Goal: Information Seeking & Learning: Find specific fact

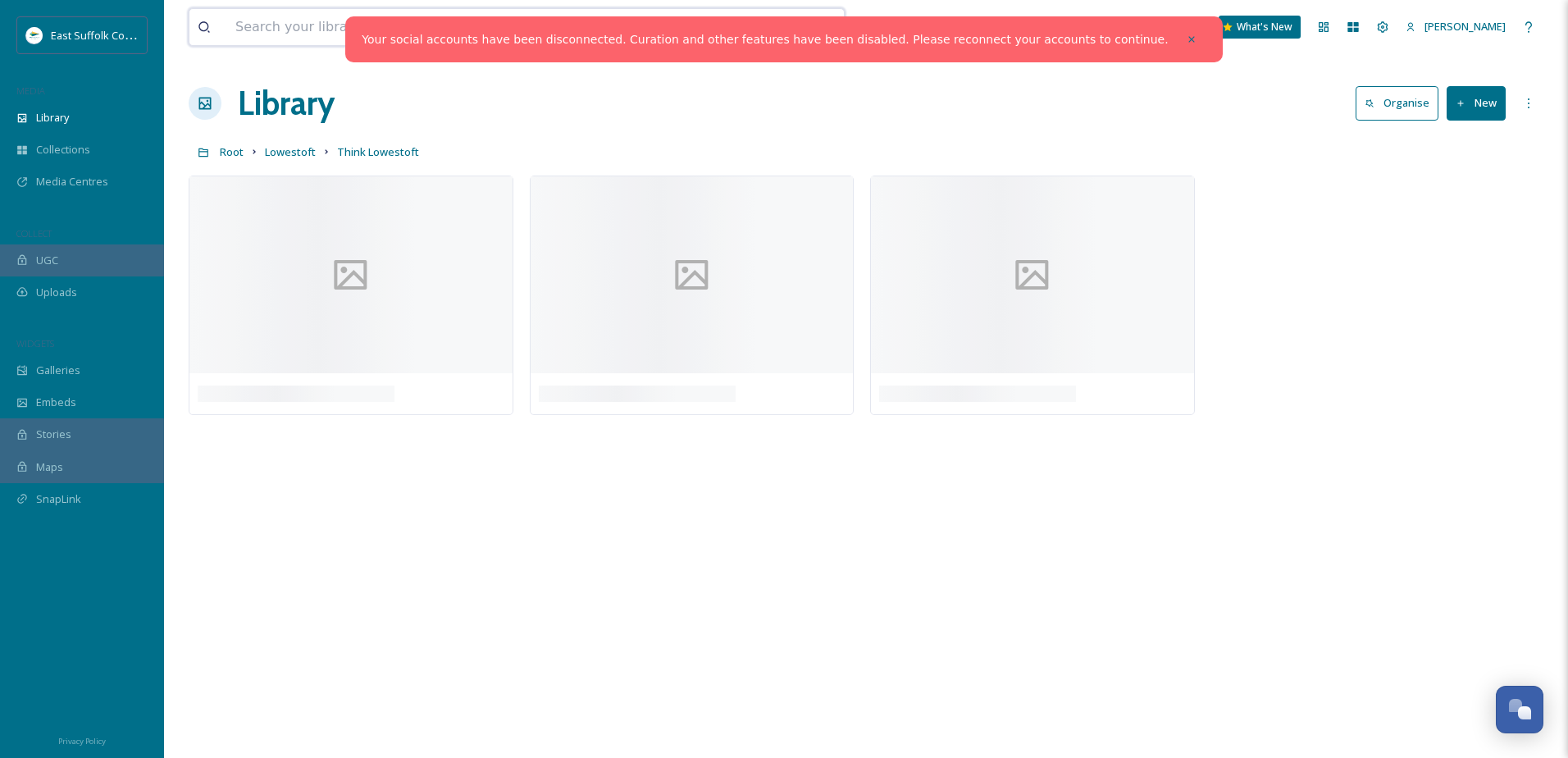
click at [278, 22] on input at bounding box center [454, 27] width 454 height 36
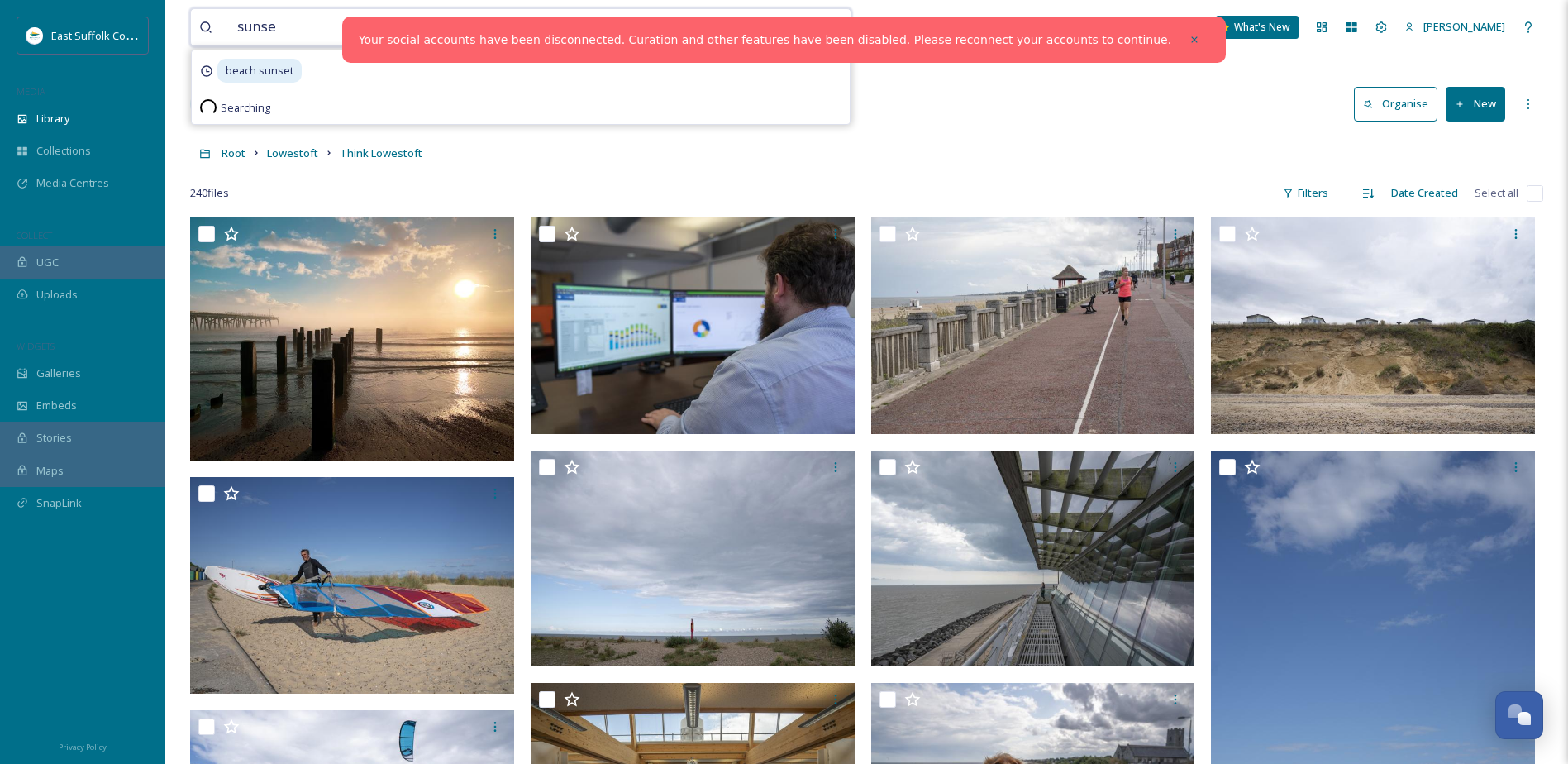
type input "sunset"
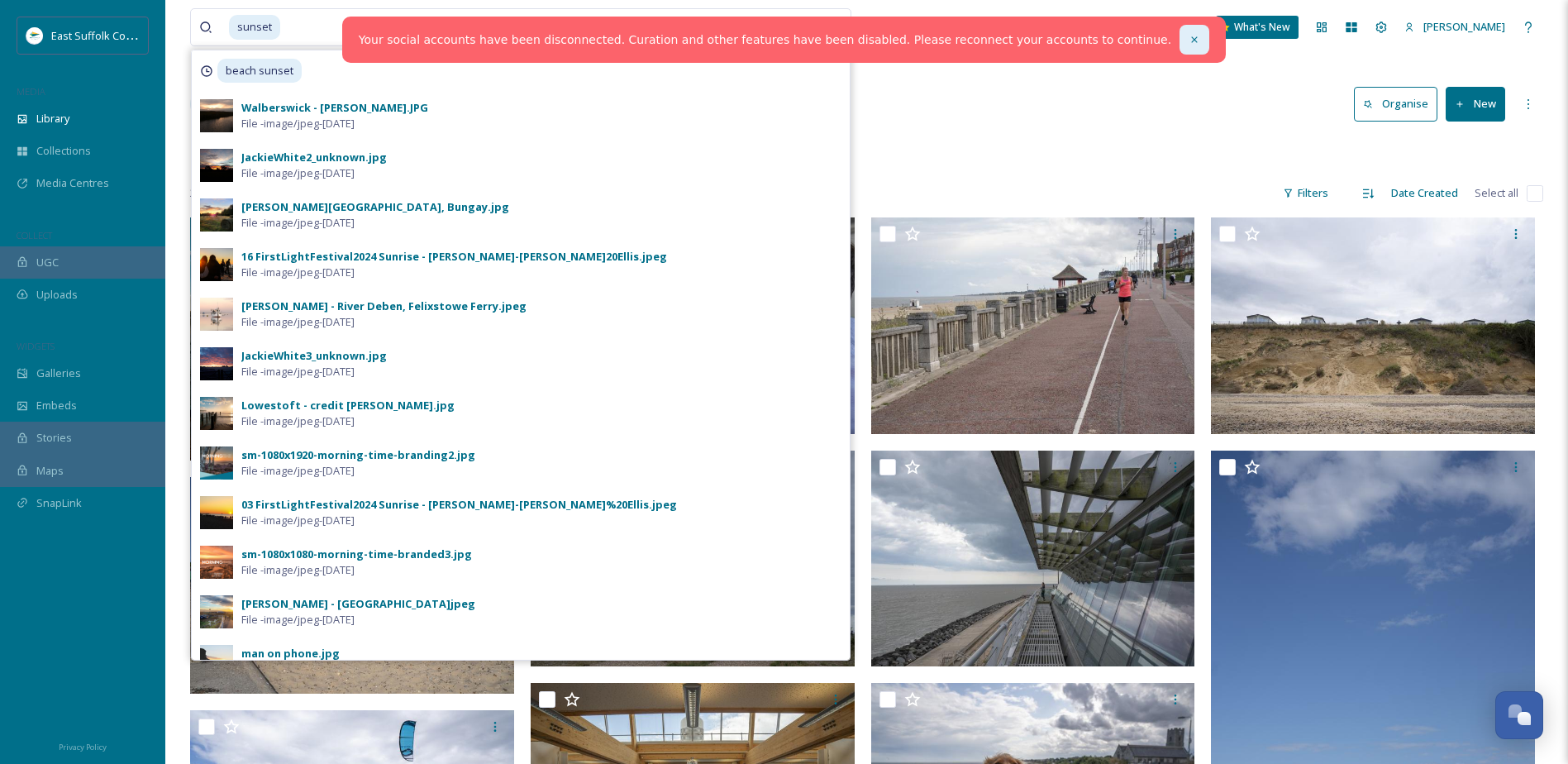
click at [1189, 38] on icon at bounding box center [1194, 40] width 12 height 12
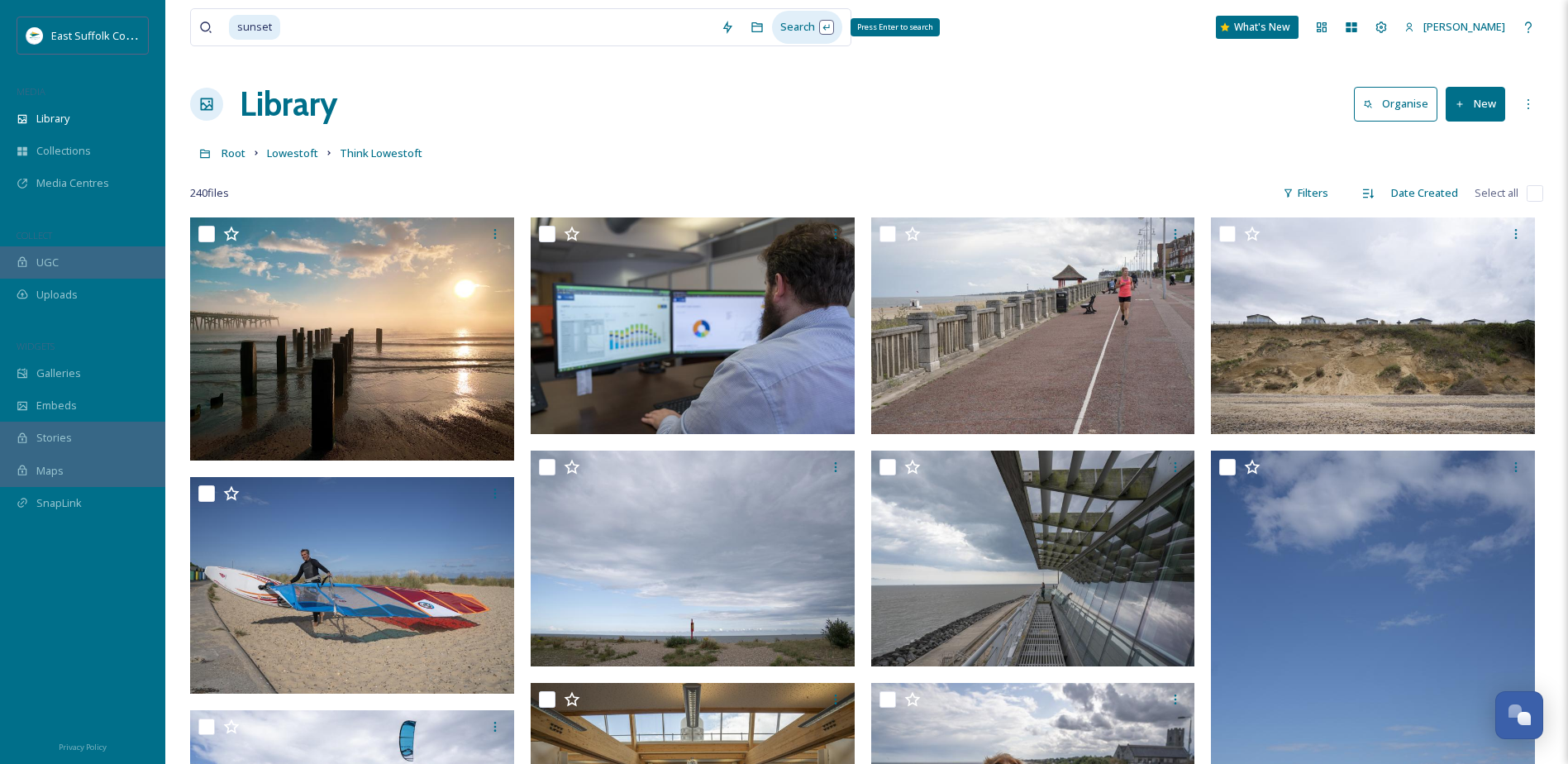
click at [817, 37] on div "Search Press Enter to search" at bounding box center [807, 27] width 70 height 33
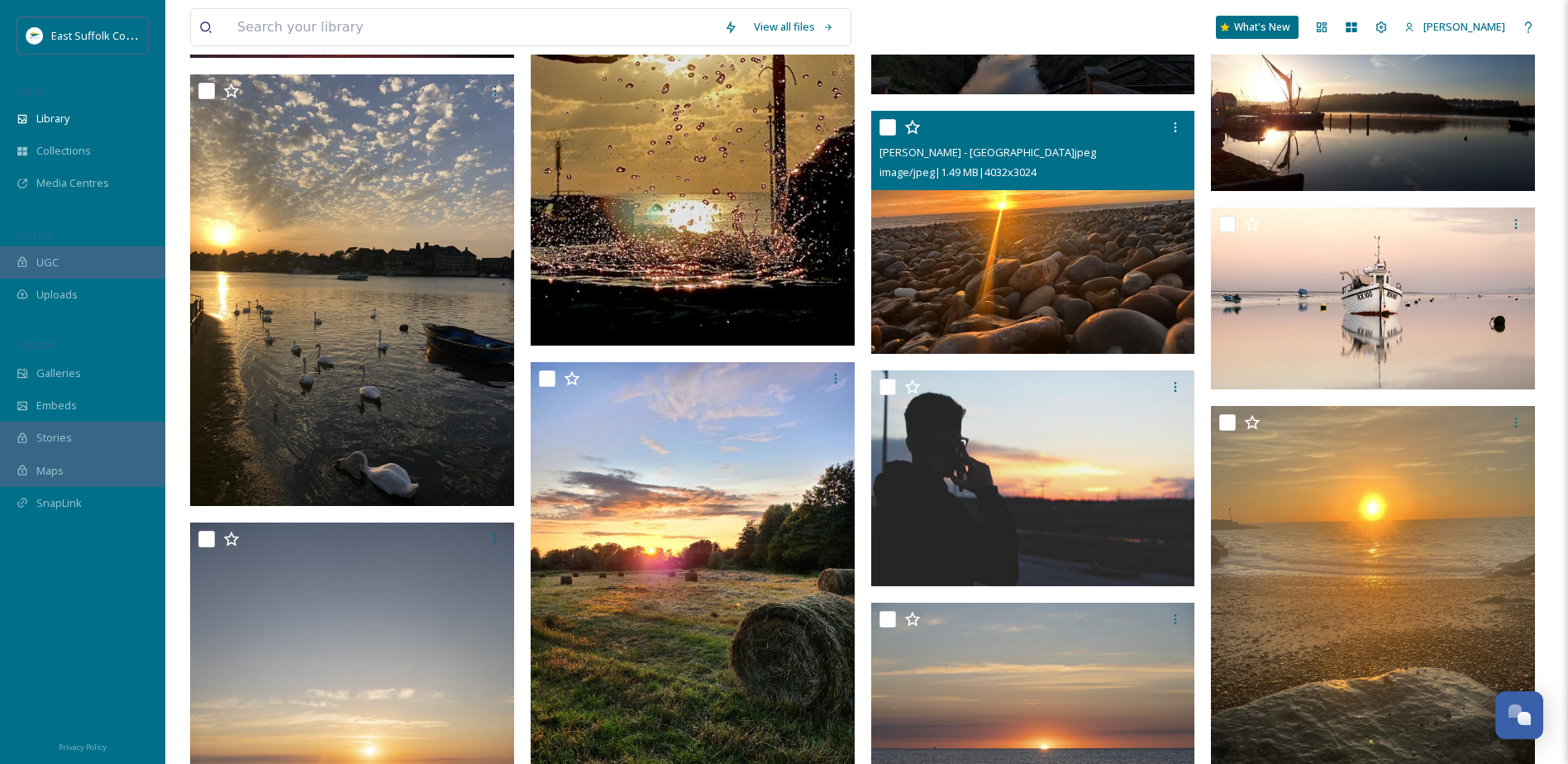
scroll to position [10188, 0]
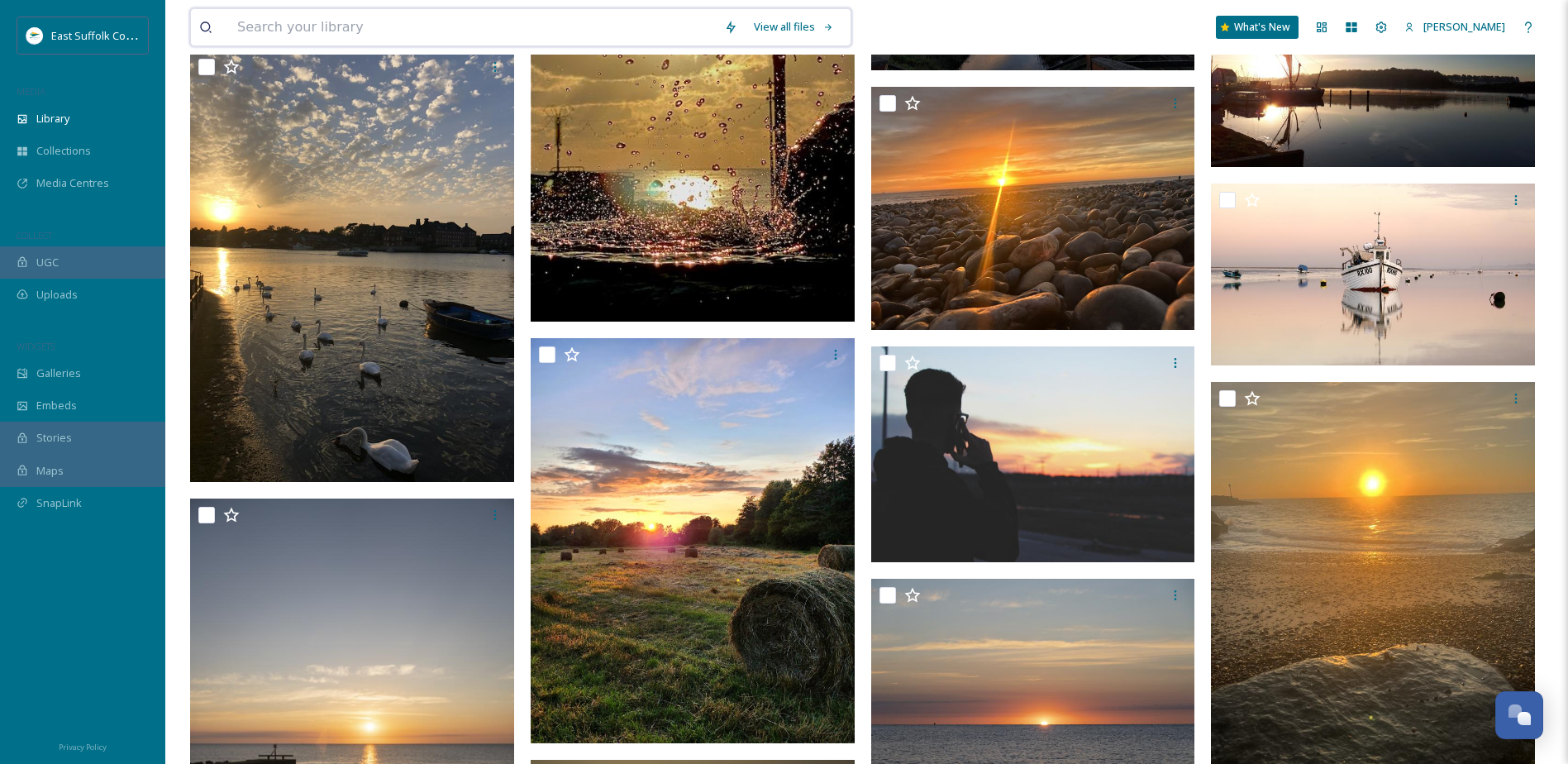
click at [547, 27] on input at bounding box center [472, 28] width 487 height 37
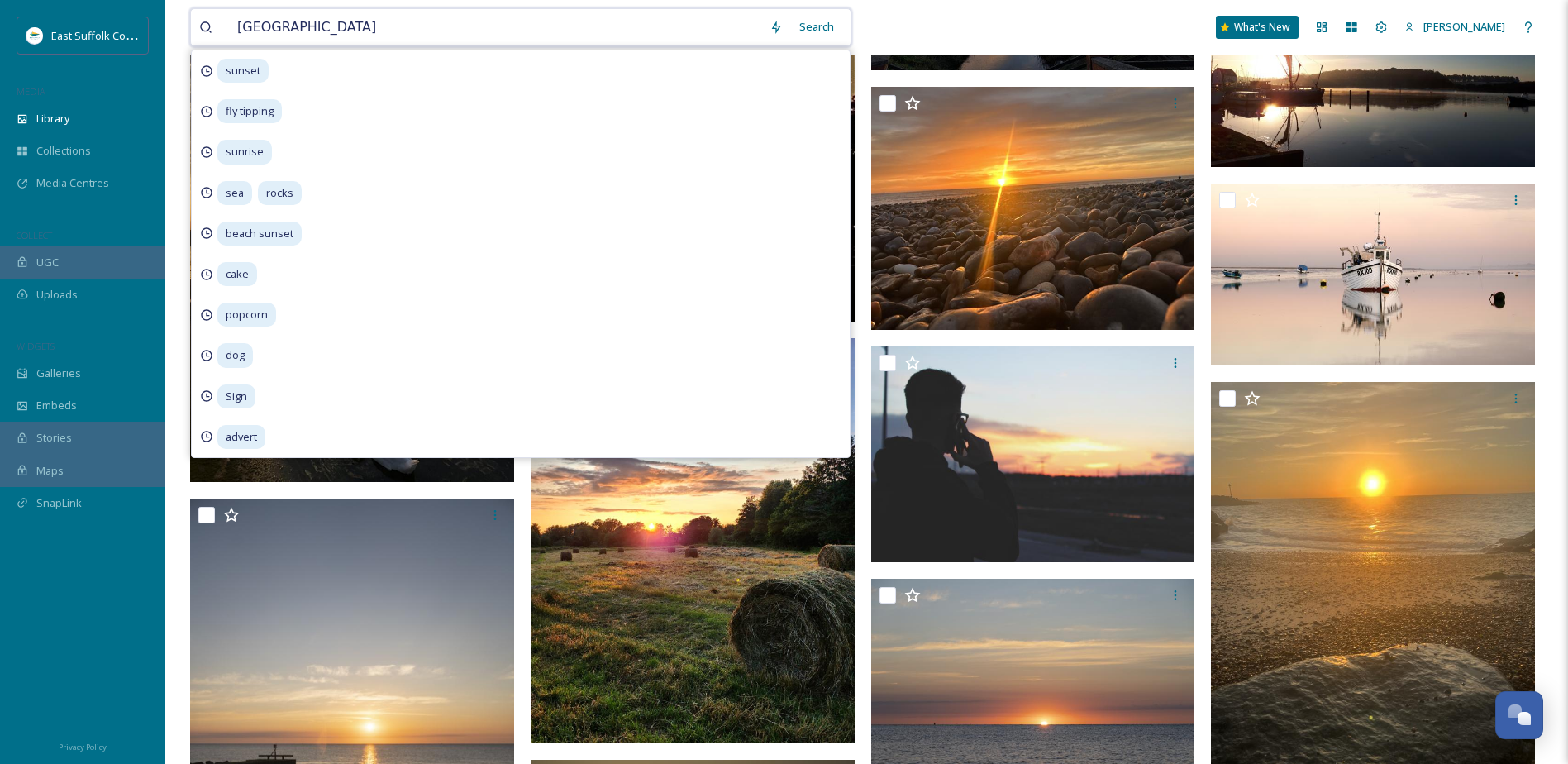
type input "[GEOGRAPHIC_DATA]"
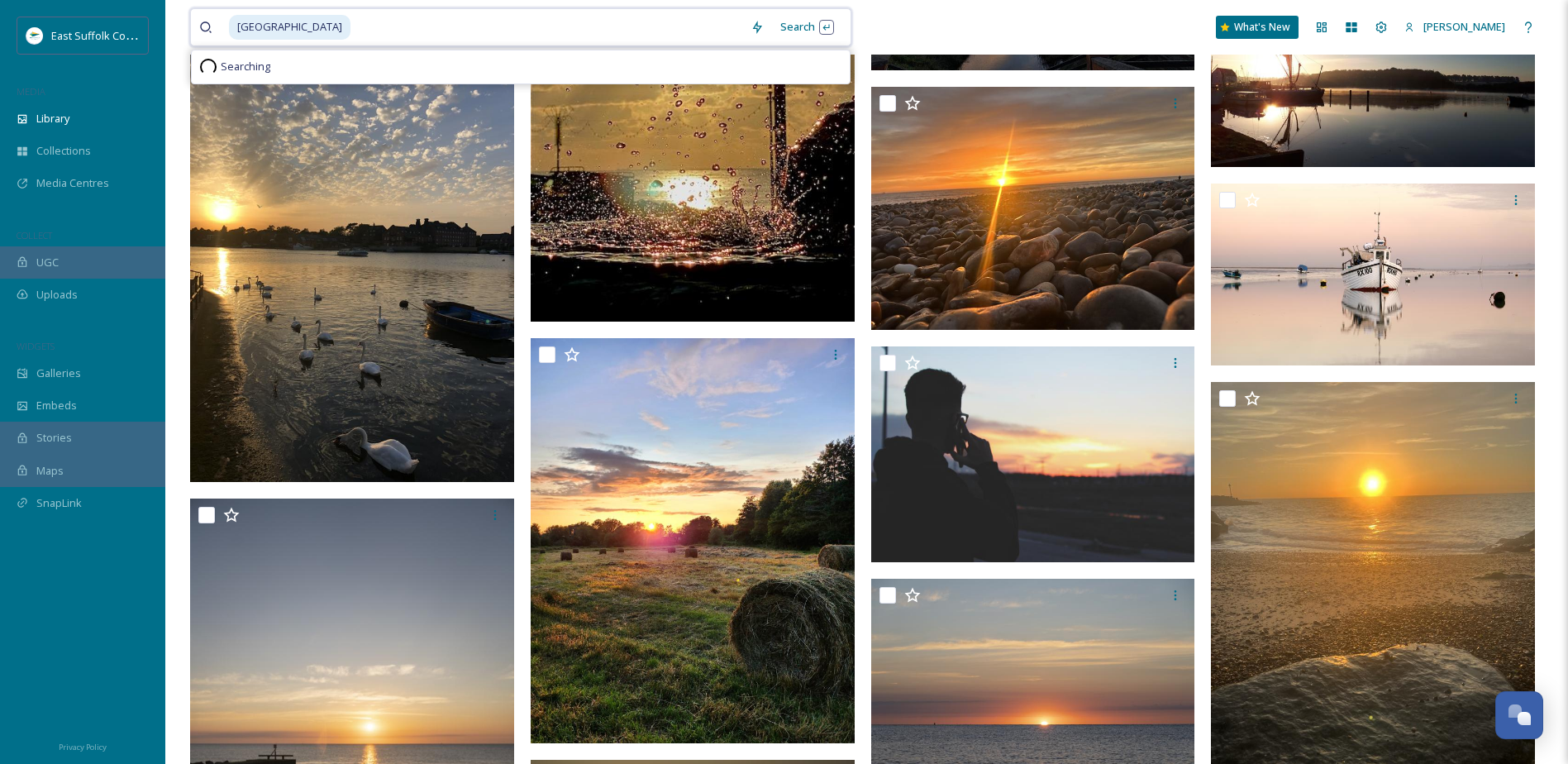
click at [449, 28] on input at bounding box center [547, 28] width 390 height 37
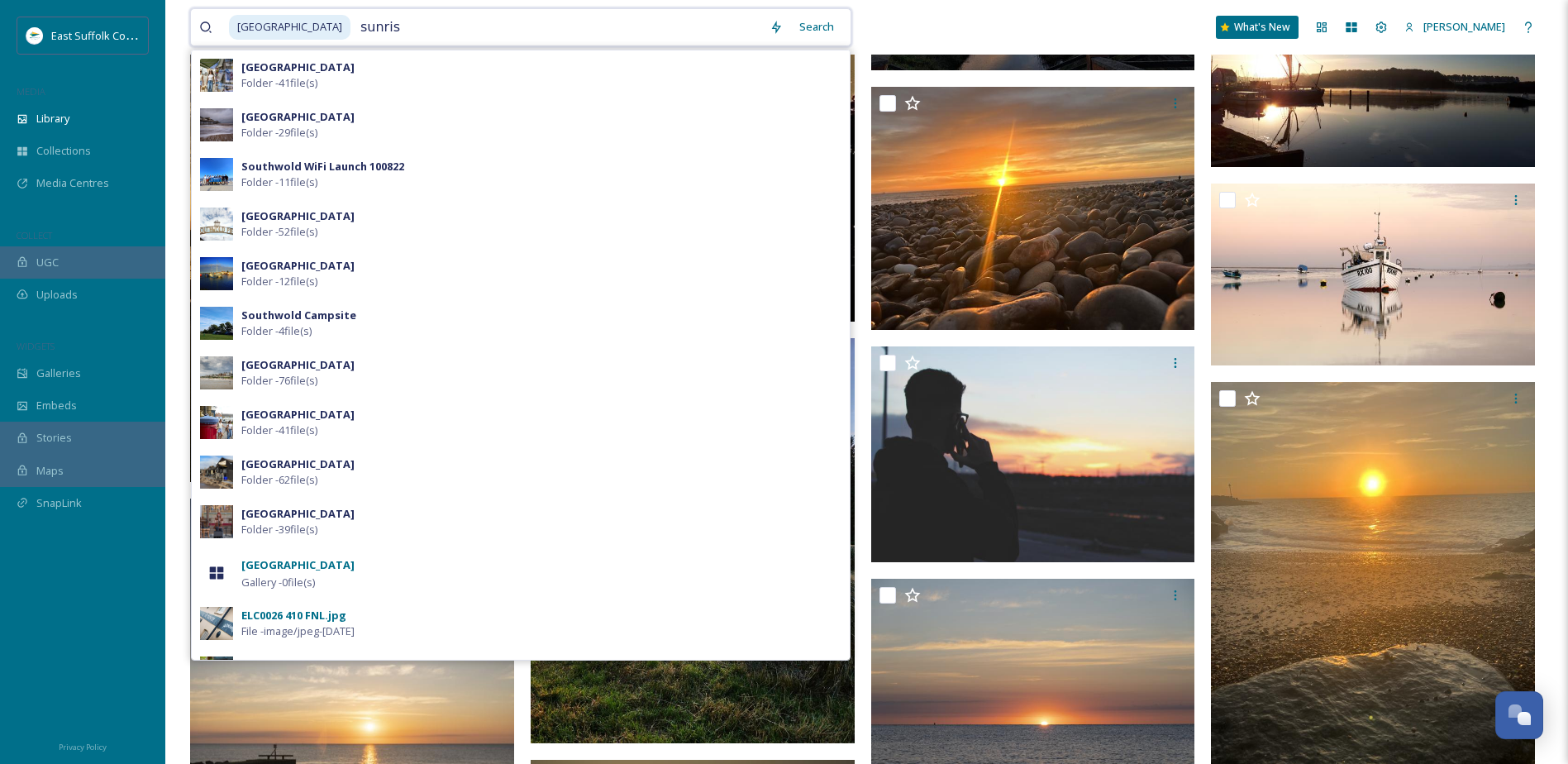
type input "sunrise"
click at [824, 31] on div "Search Press Enter to search" at bounding box center [807, 27] width 70 height 33
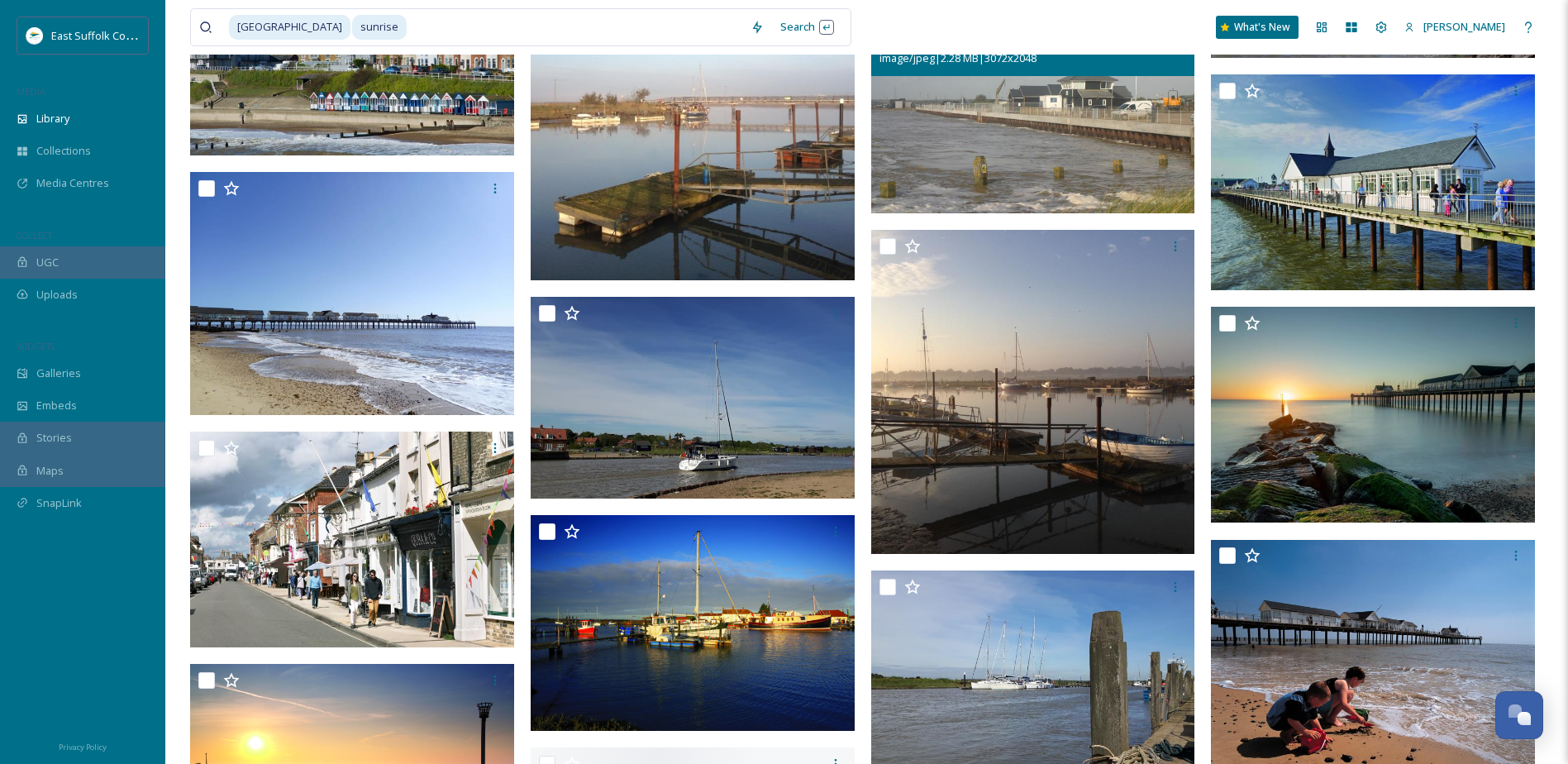
scroll to position [31954, 0]
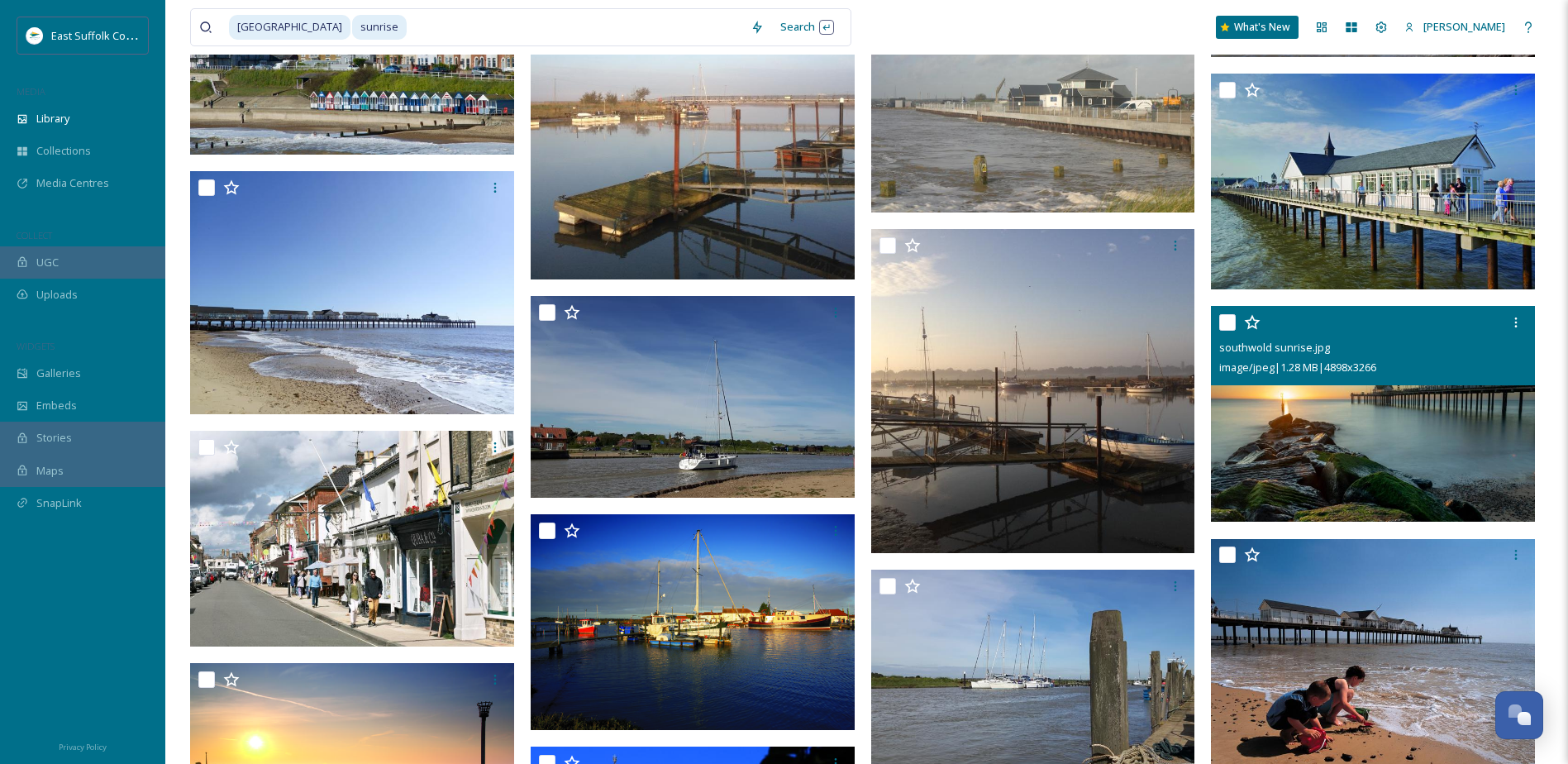
click at [1302, 440] on img at bounding box center [1373, 414] width 324 height 216
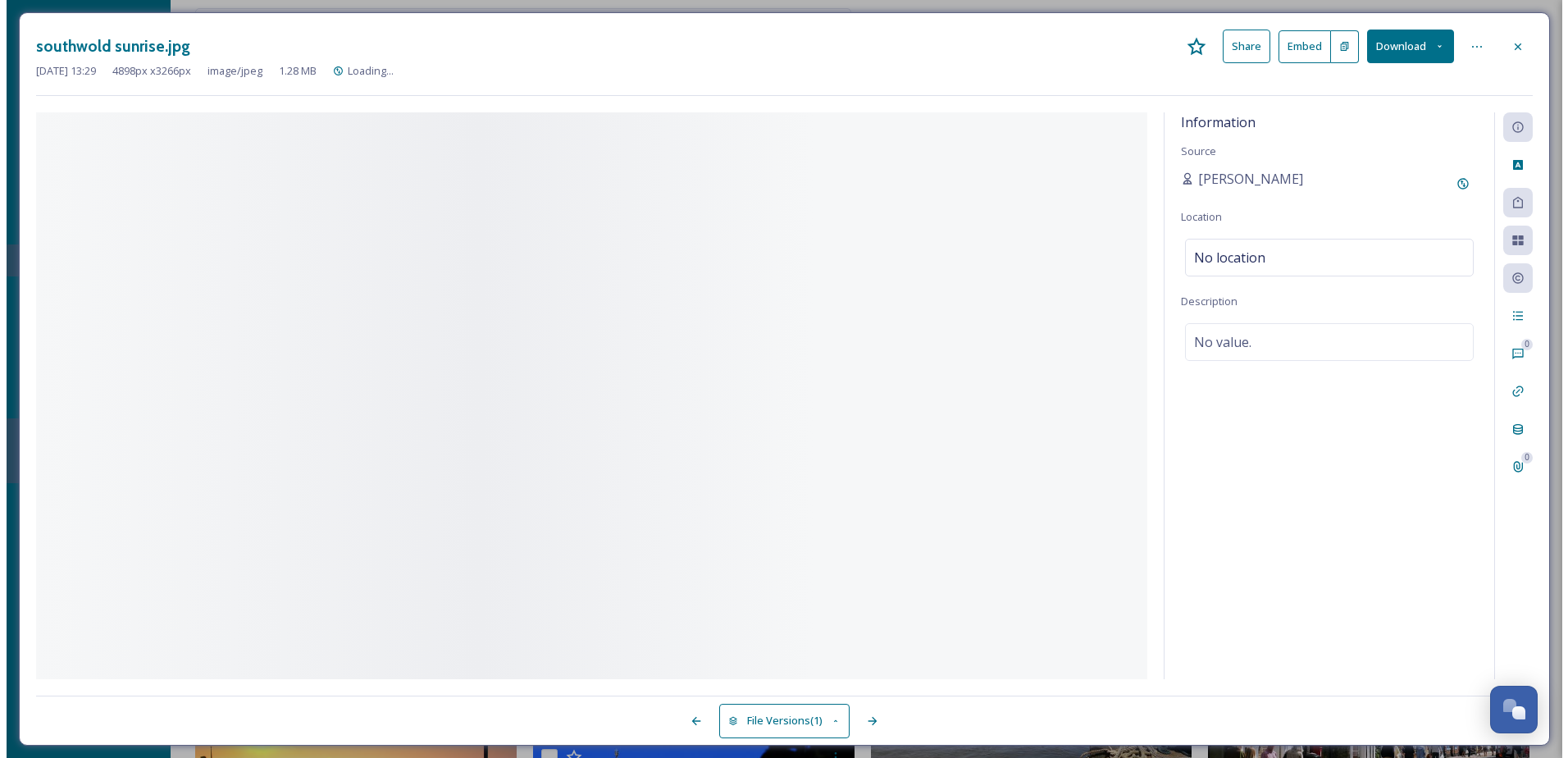
scroll to position [31529, 0]
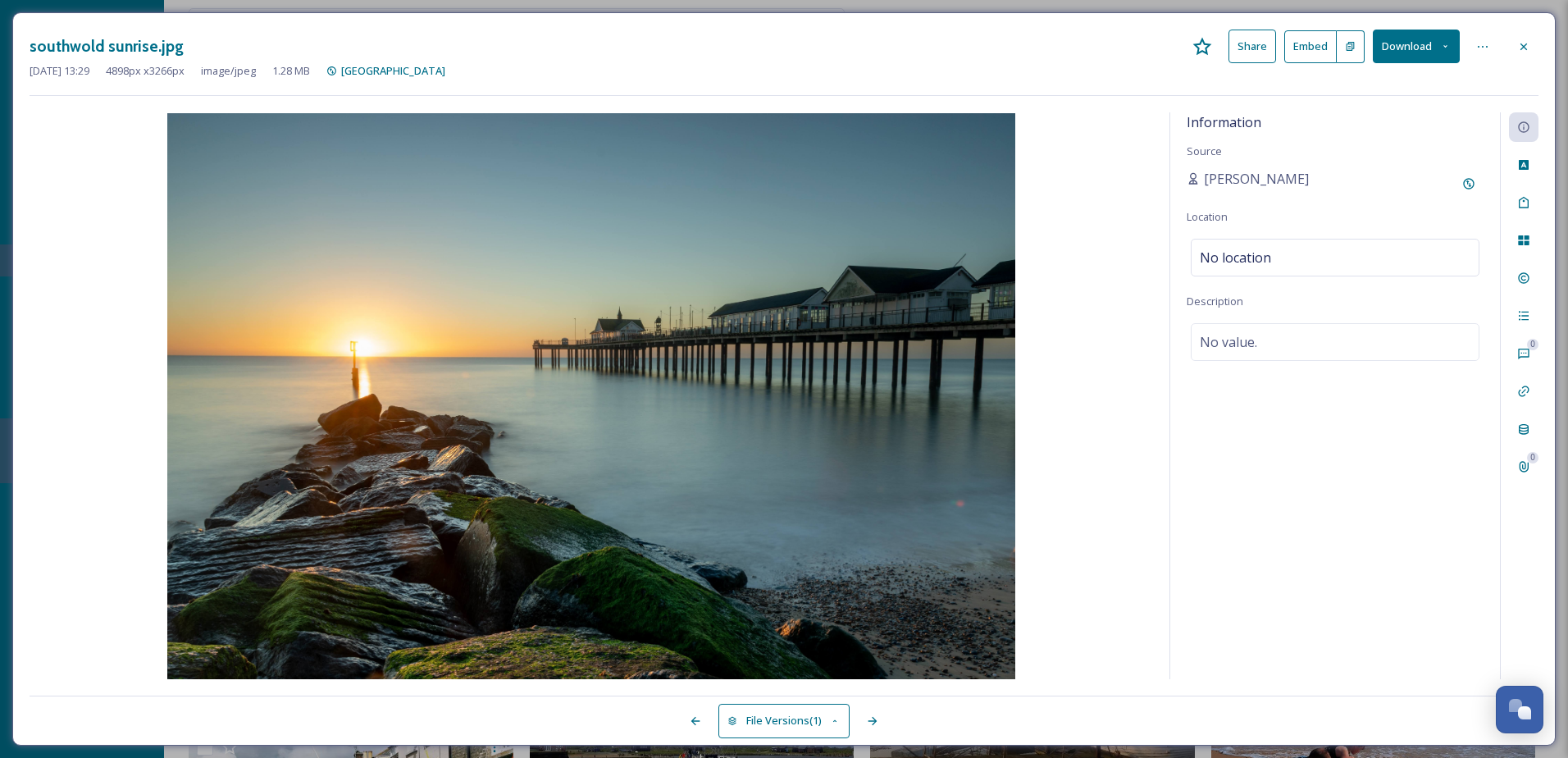
click at [1430, 36] on button "Download" at bounding box center [1416, 46] width 87 height 34
click at [1445, 80] on span "Download Original (4898 x 3266)" at bounding box center [1373, 84] width 155 height 16
click at [1529, 44] on icon at bounding box center [1524, 46] width 13 height 13
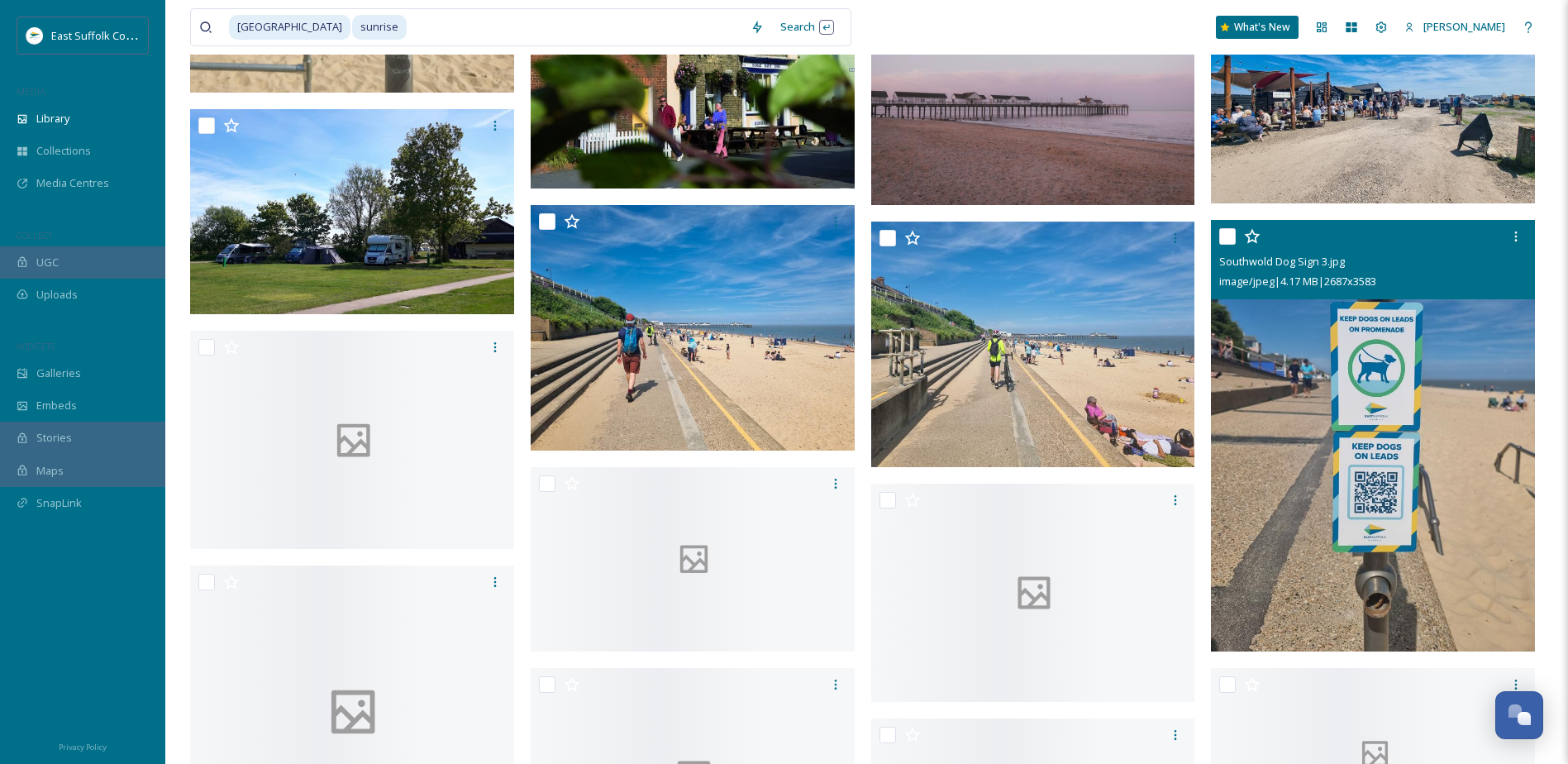
scroll to position [33500, 0]
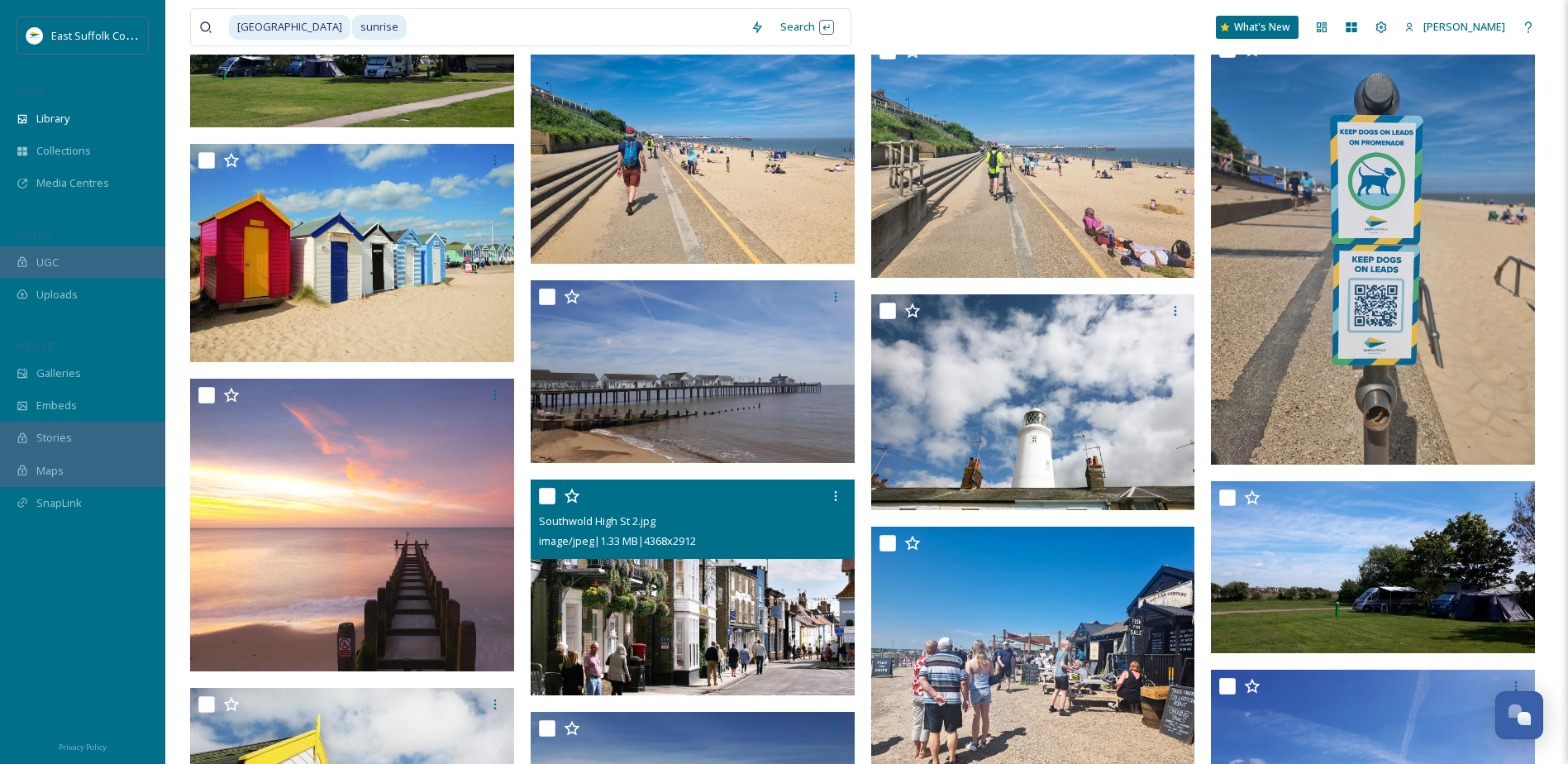
click at [677, 604] on img at bounding box center [693, 588] width 324 height 216
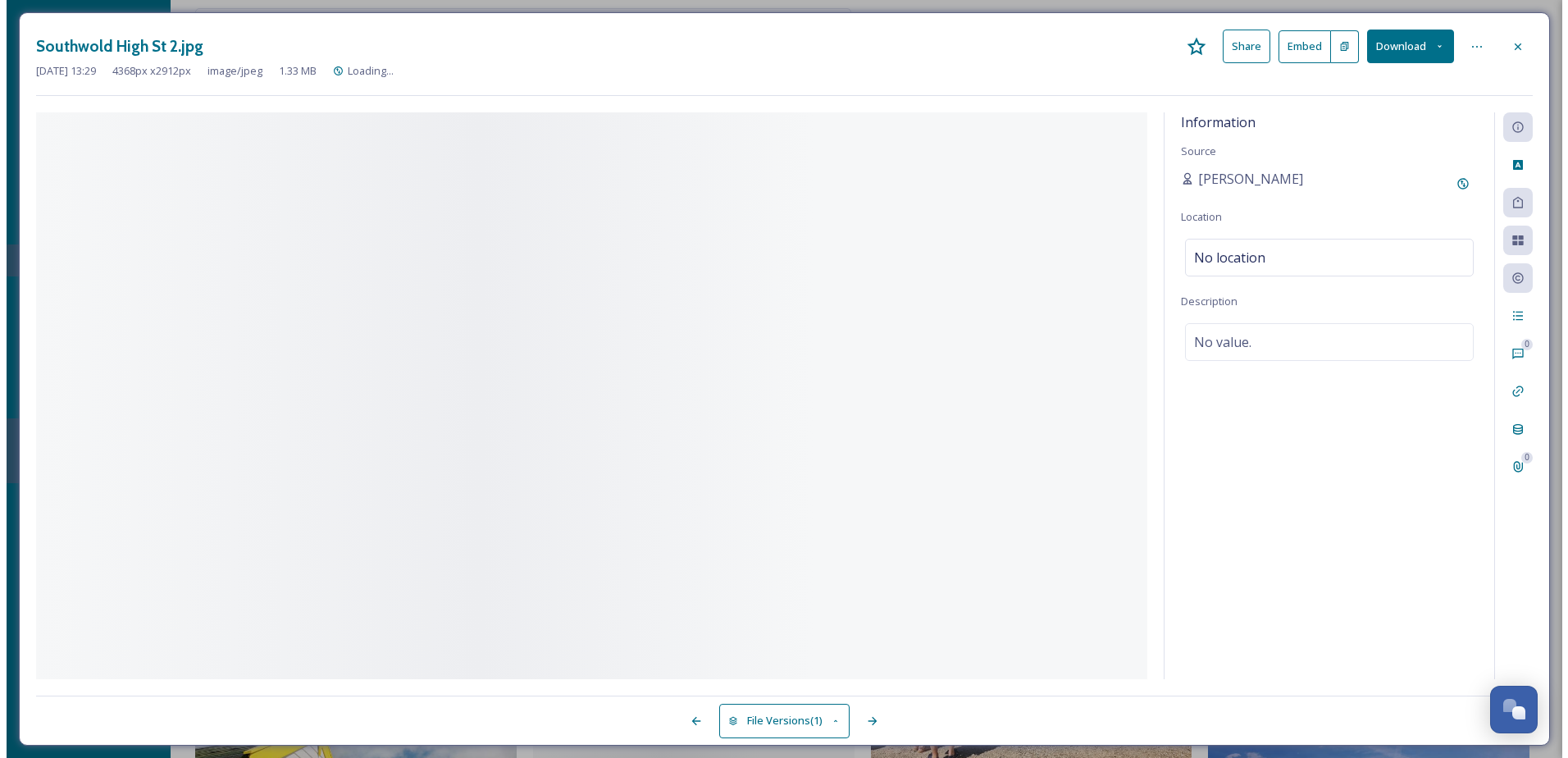
scroll to position [33063, 0]
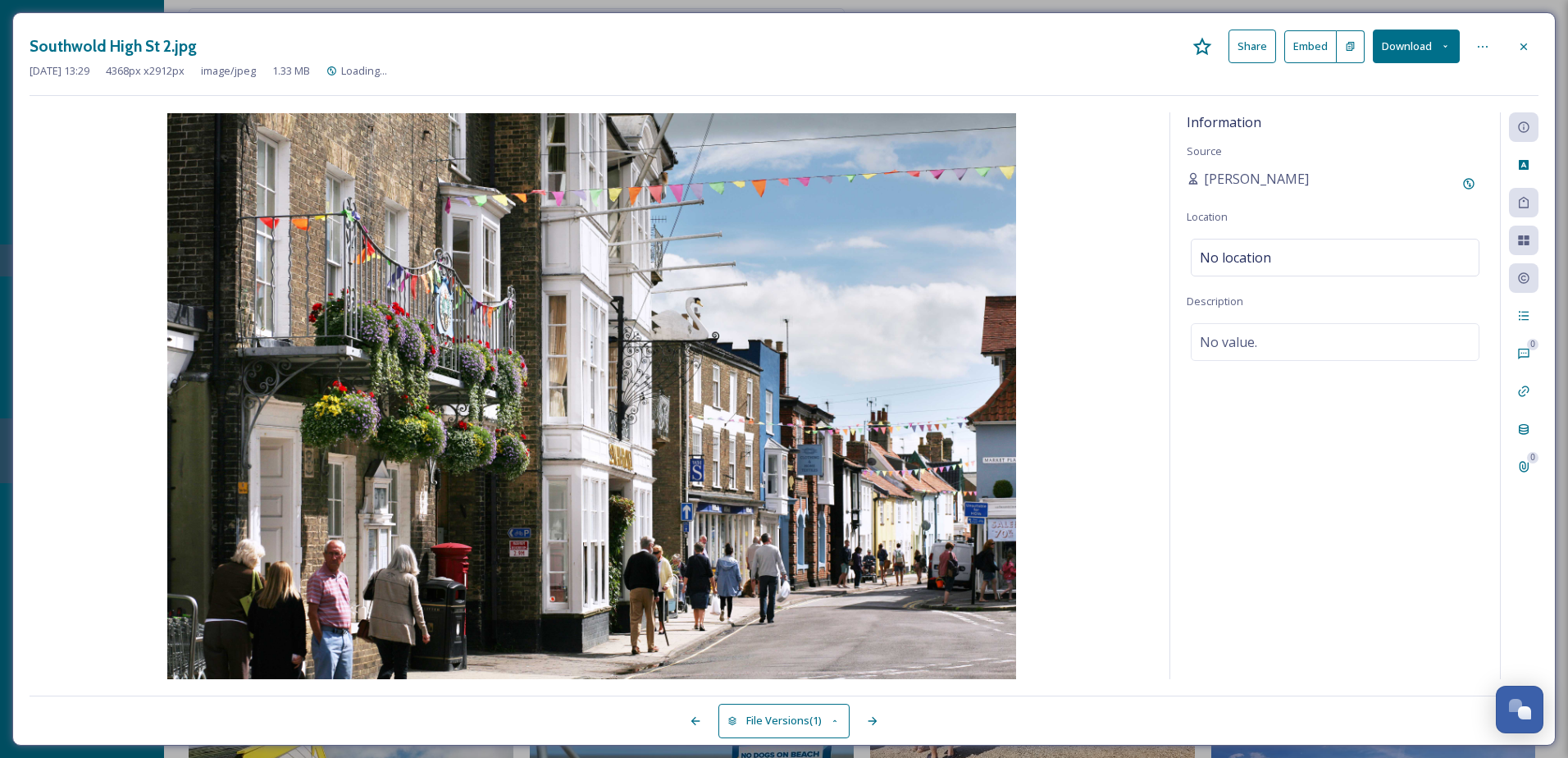
click at [1525, 38] on div at bounding box center [1524, 47] width 30 height 30
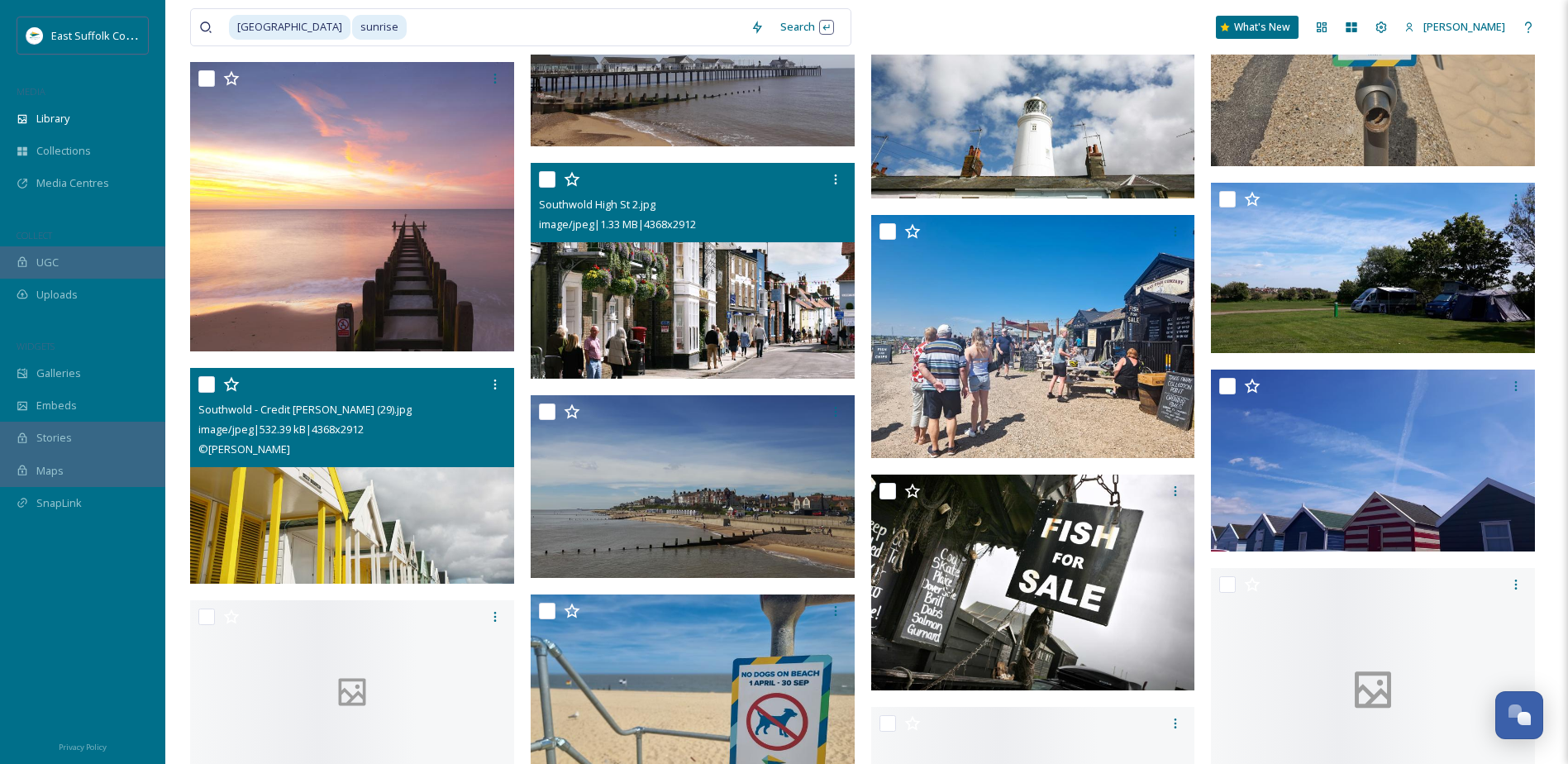
click at [305, 560] on img at bounding box center [352, 476] width 324 height 216
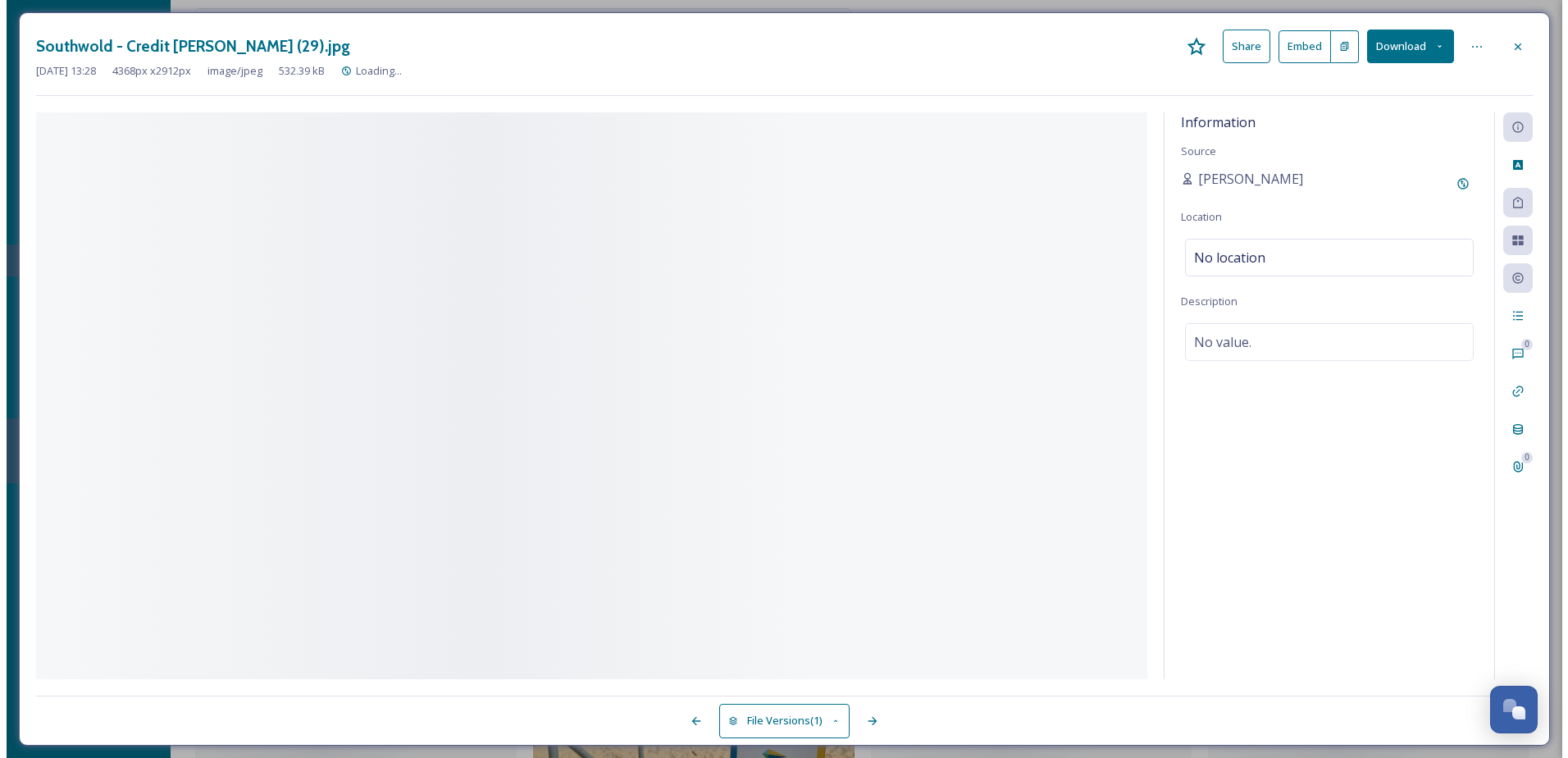
scroll to position [33063, 0]
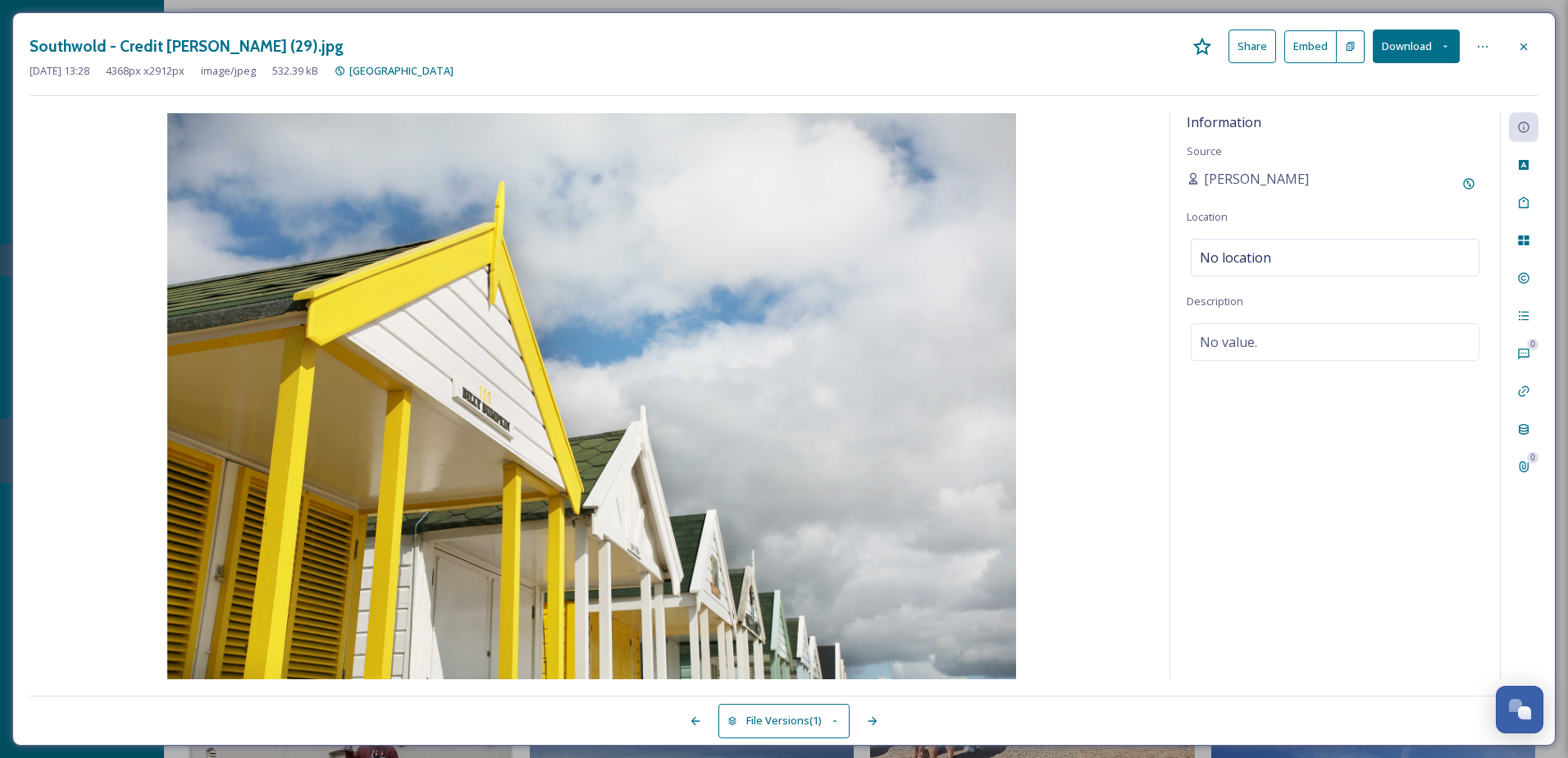
click at [1525, 49] on icon at bounding box center [1524, 46] width 13 height 13
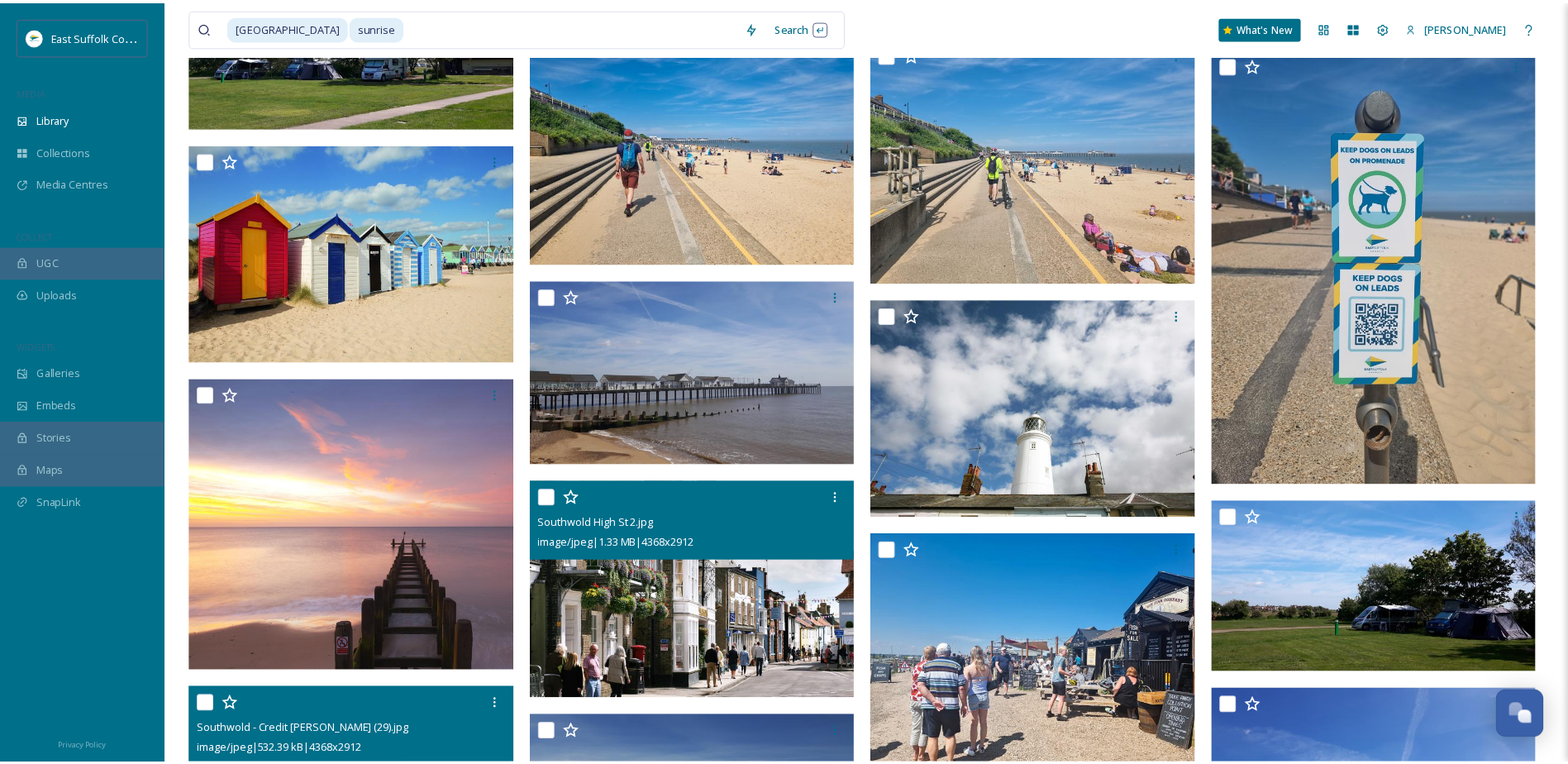
scroll to position [33500, 0]
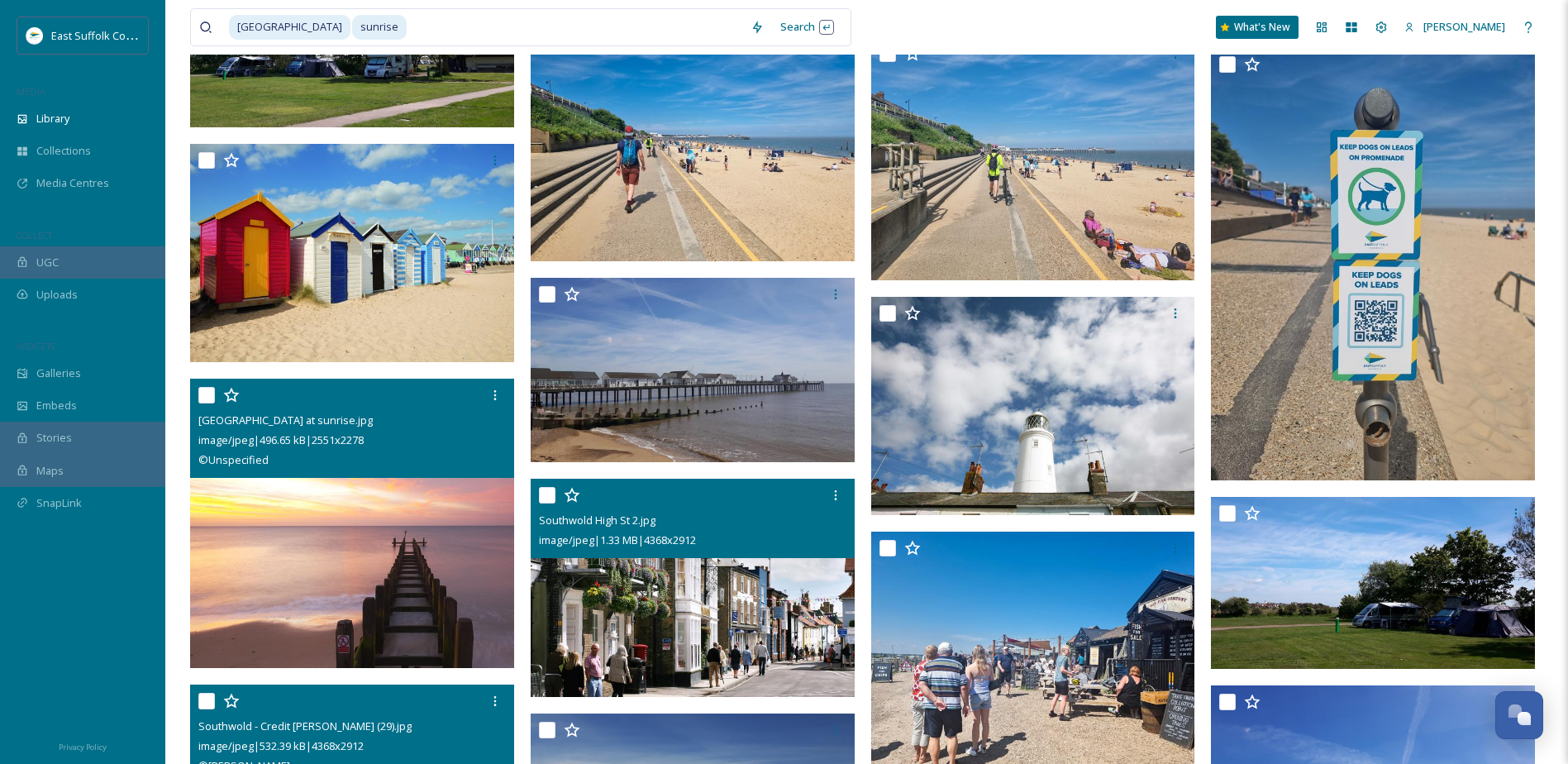
click at [311, 571] on img at bounding box center [352, 523] width 324 height 289
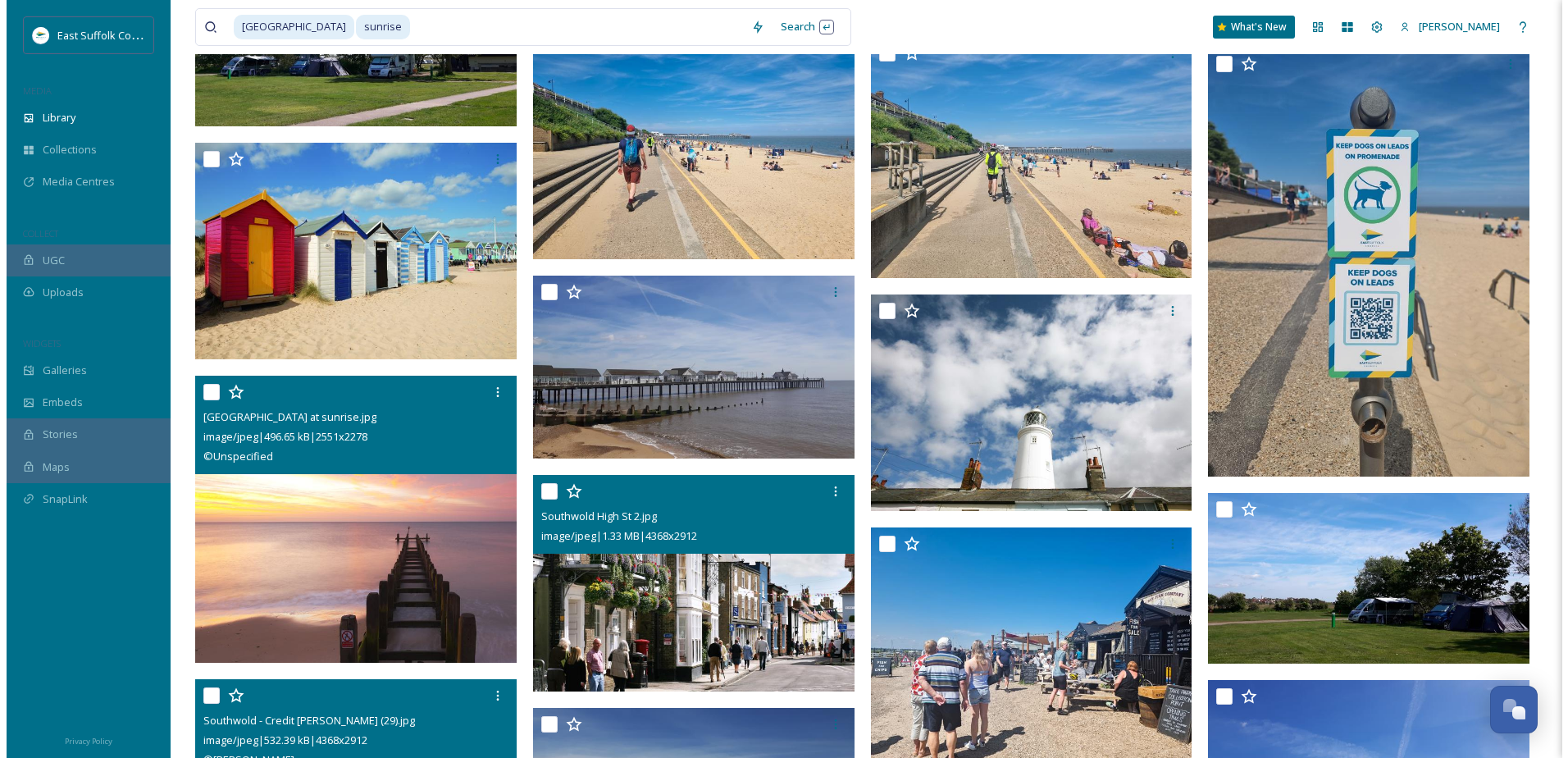
scroll to position [33063, 0]
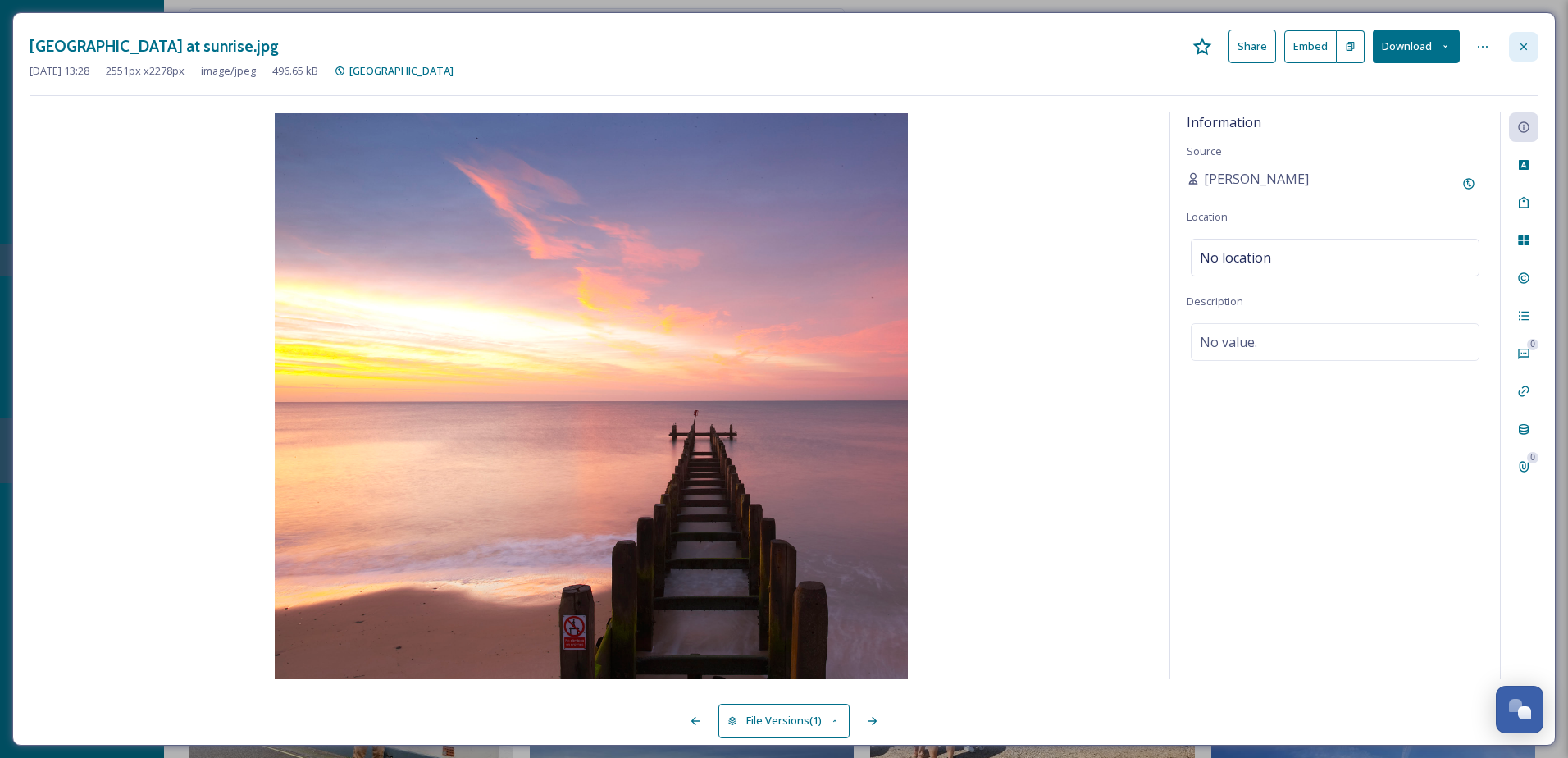
click at [1527, 46] on icon at bounding box center [1524, 46] width 13 height 13
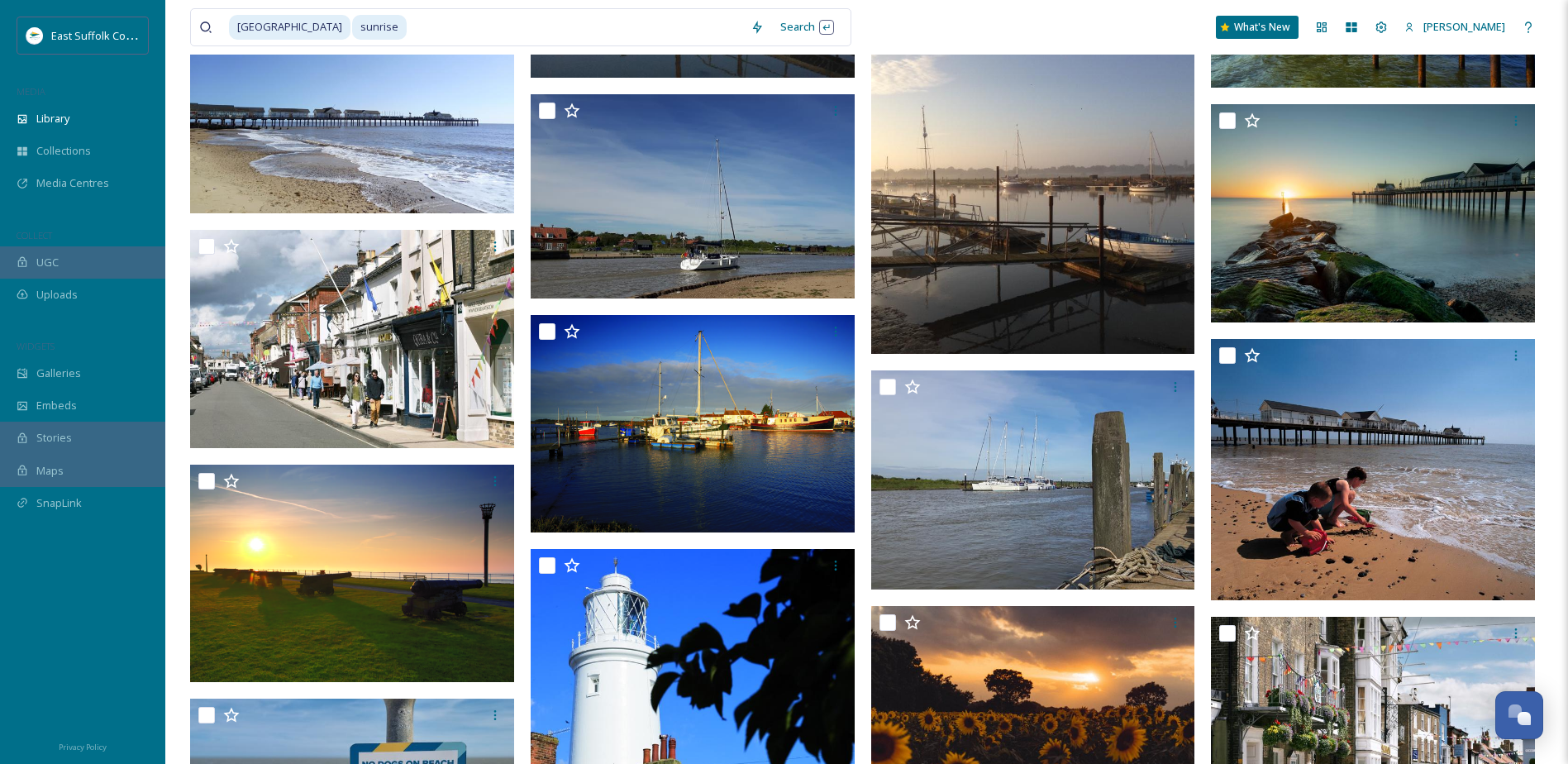
scroll to position [32309, 0]
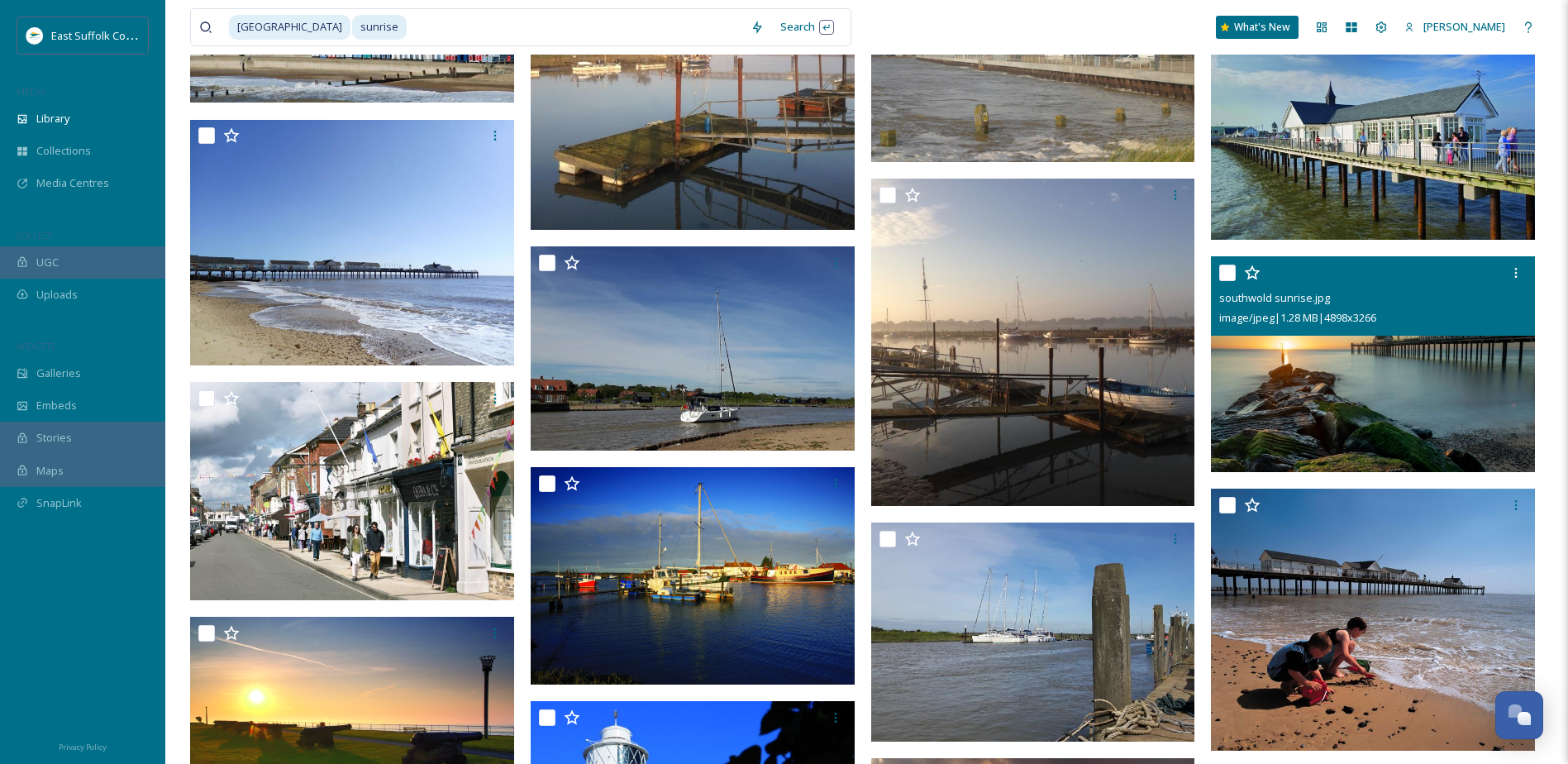
click at [1365, 369] on img at bounding box center [1373, 364] width 324 height 216
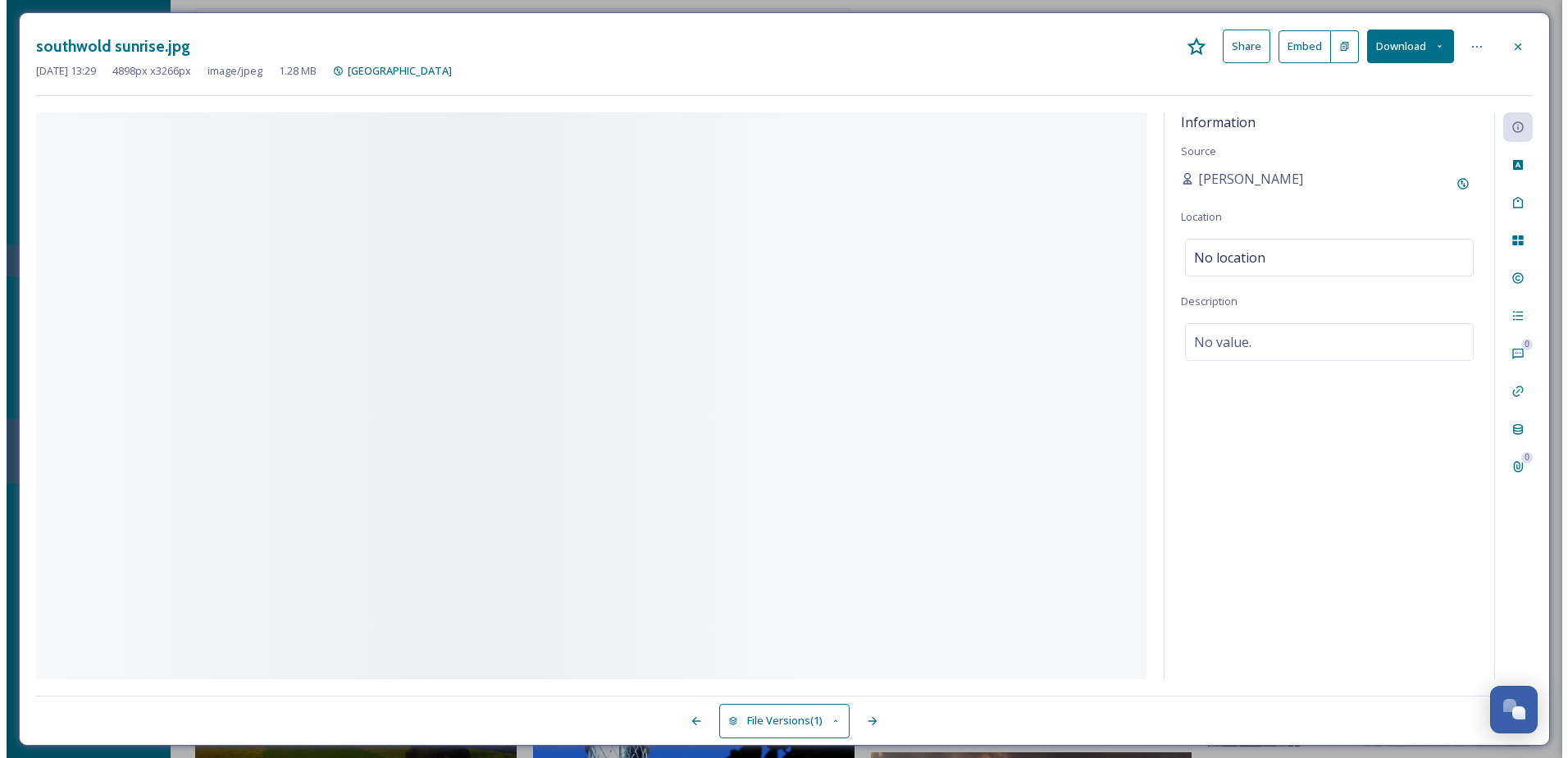
scroll to position [31882, 0]
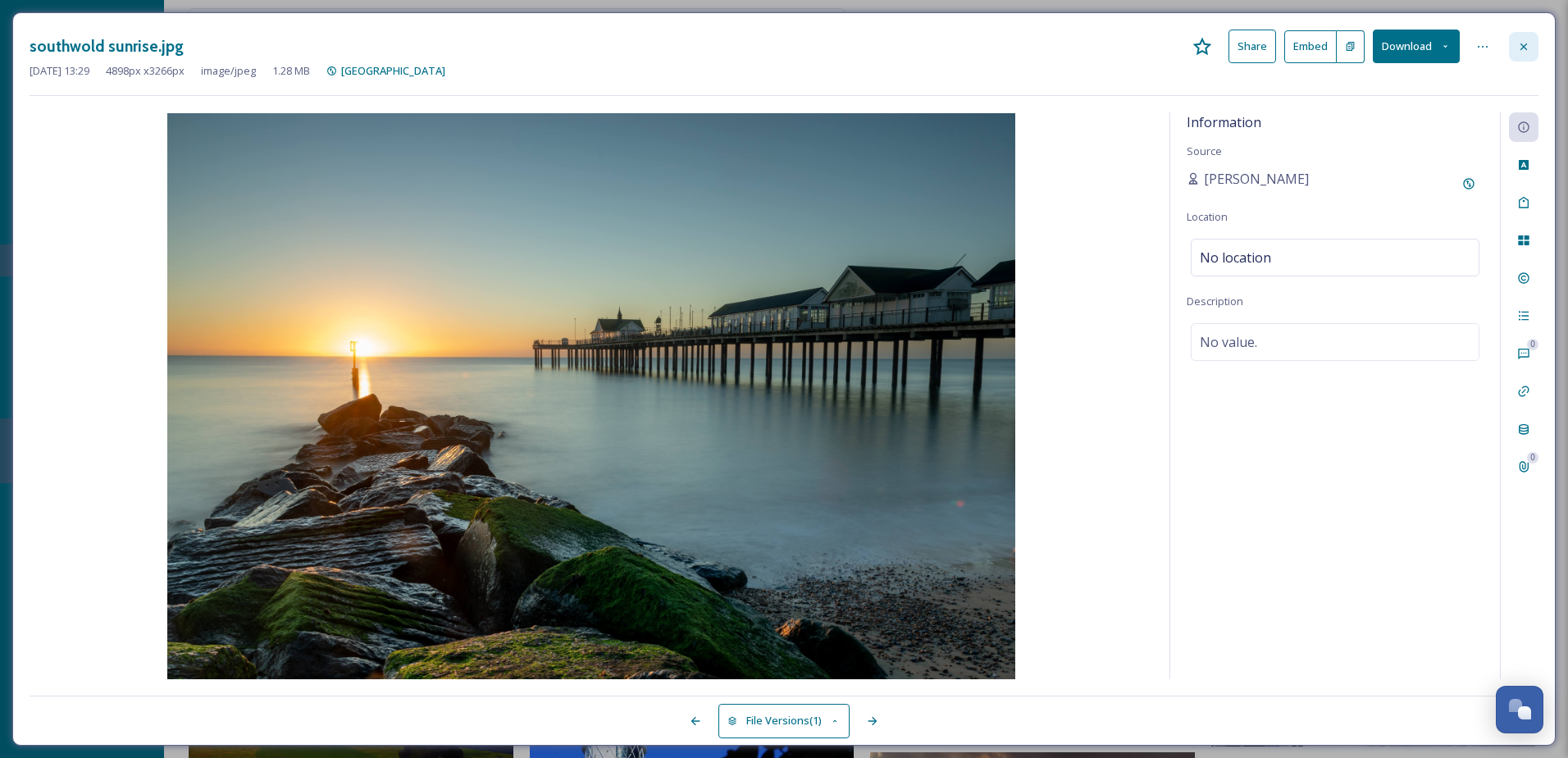
click at [1526, 46] on icon at bounding box center [1524, 46] width 13 height 13
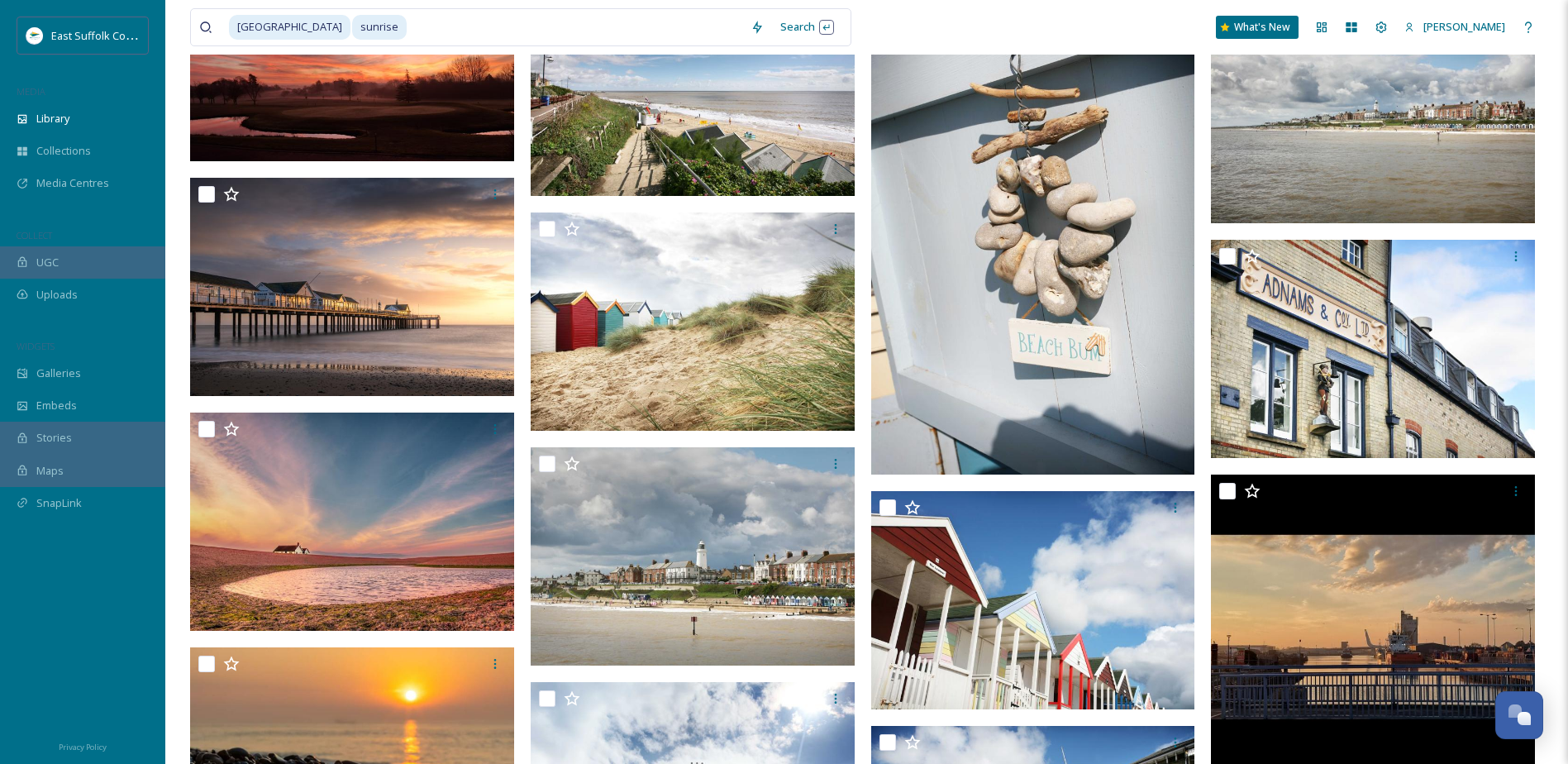
scroll to position [36418, 0]
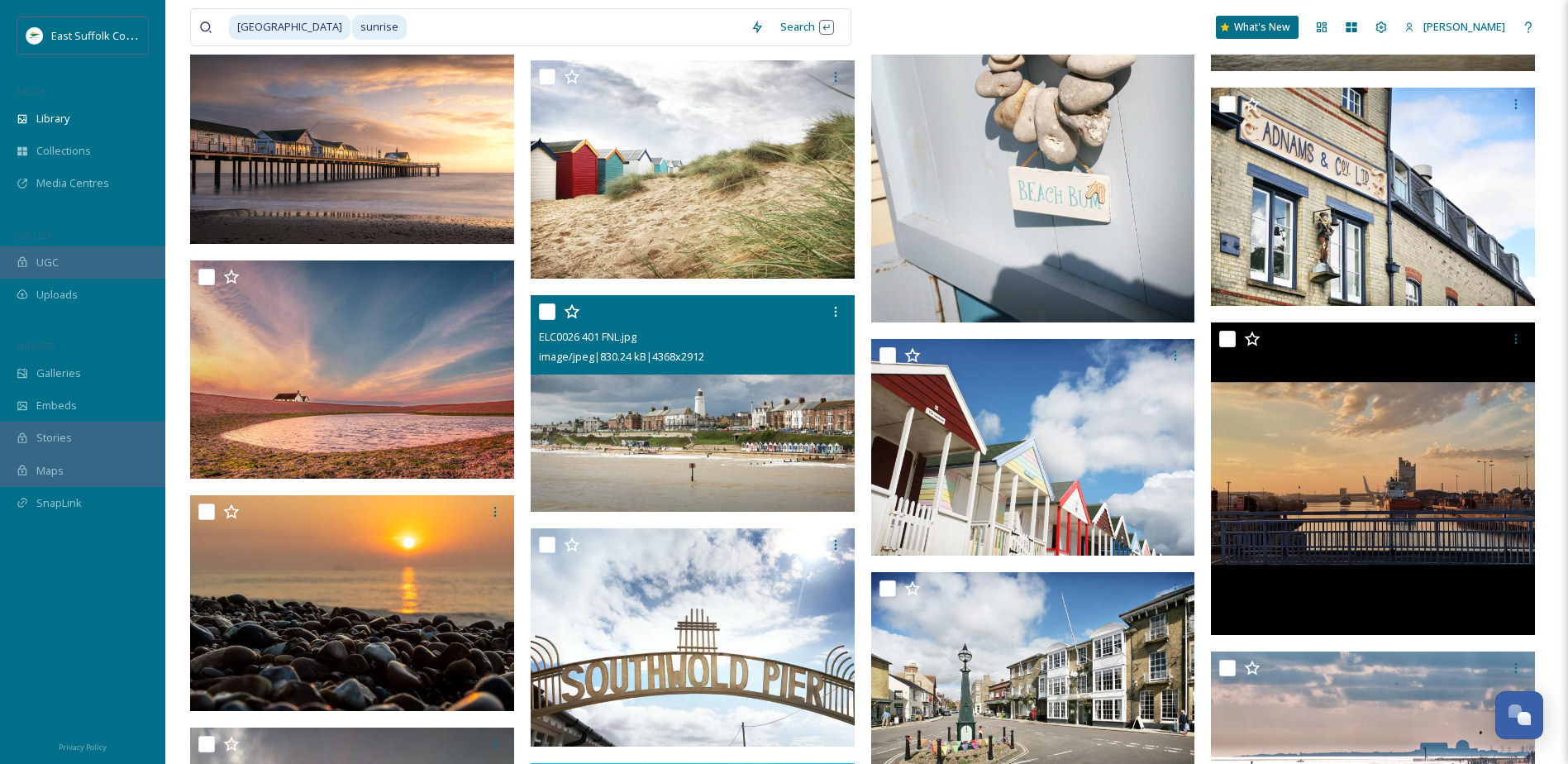
click at [649, 425] on img at bounding box center [693, 403] width 324 height 216
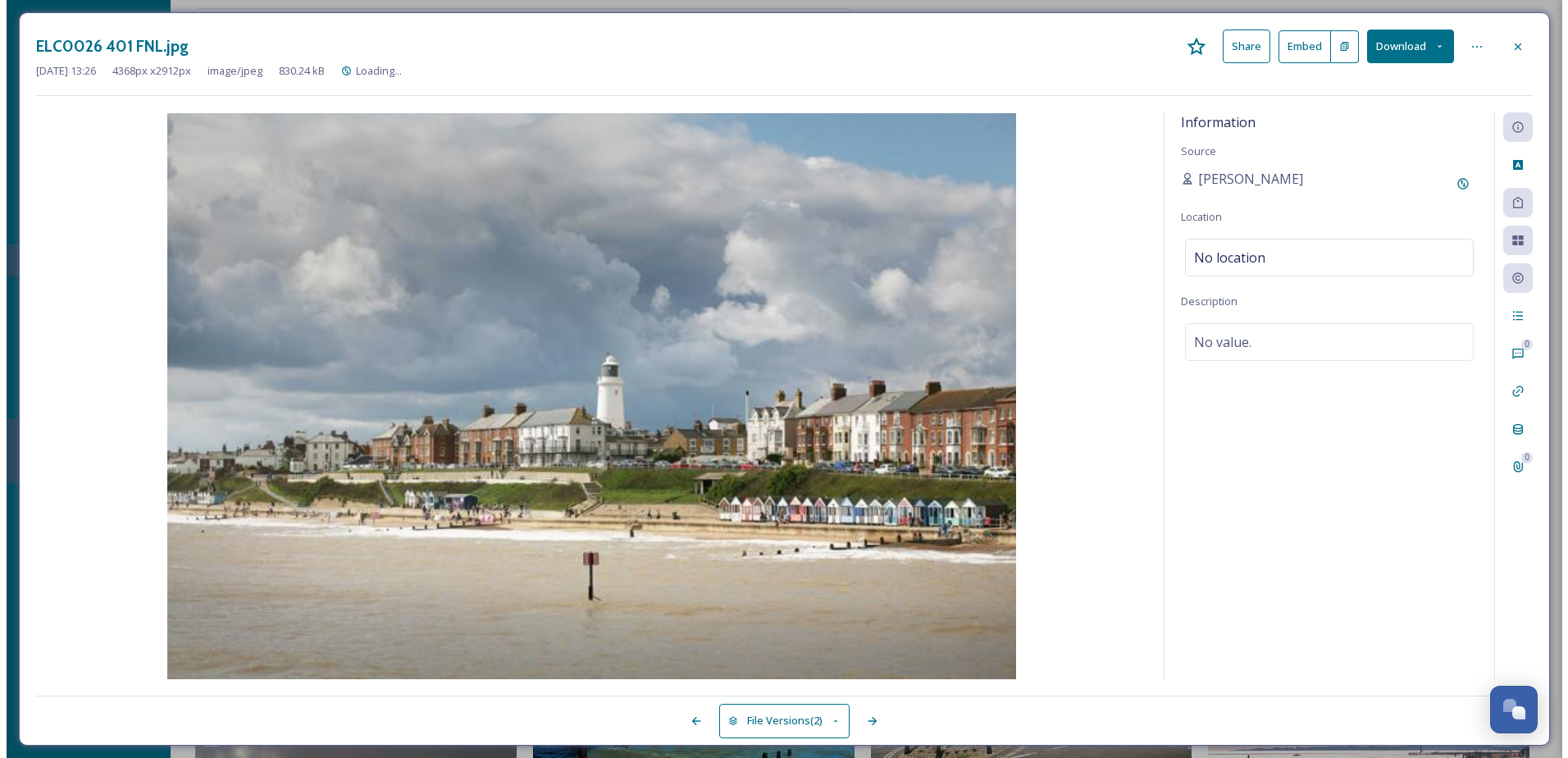
scroll to position [35958, 0]
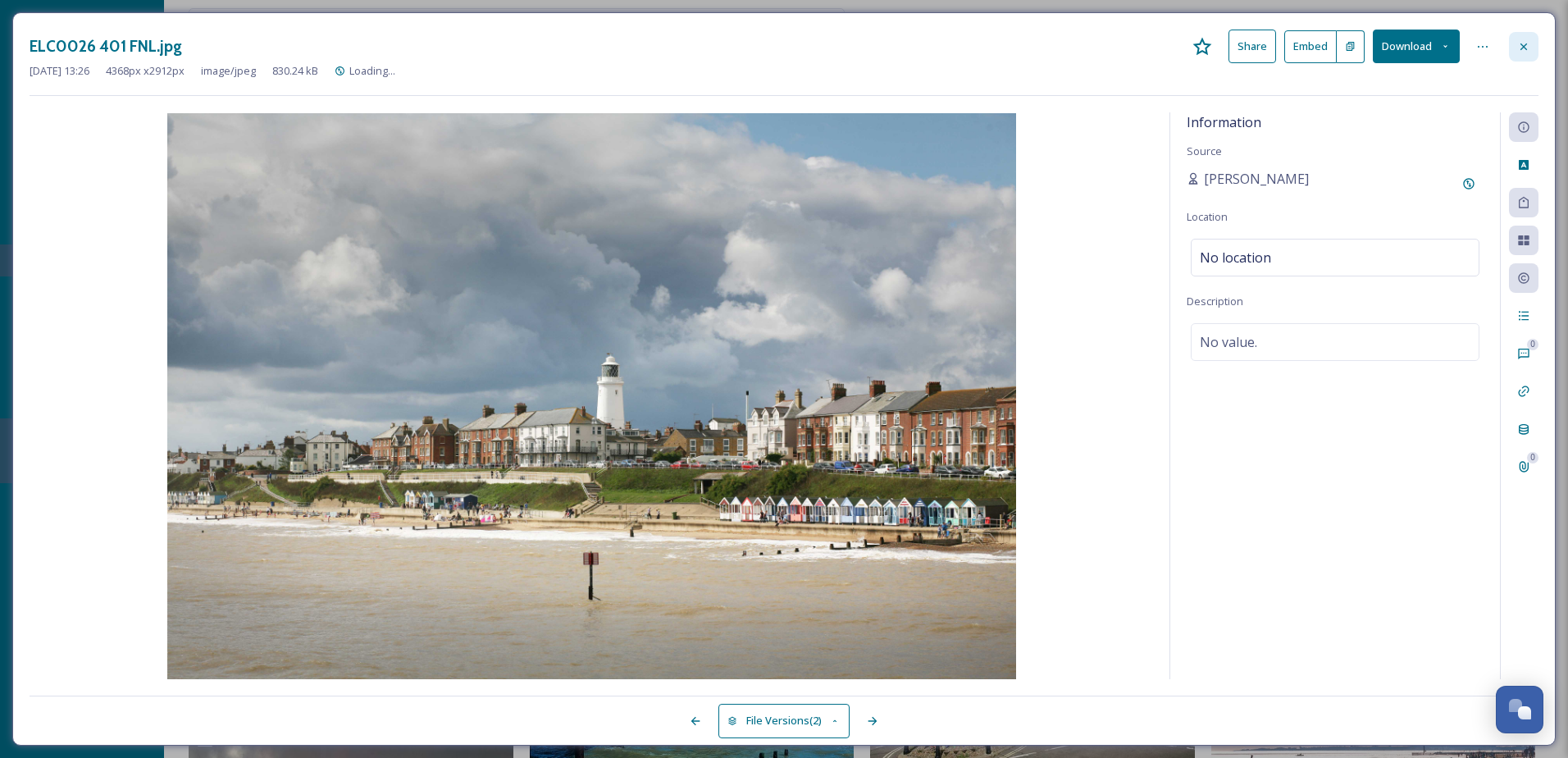
click at [1532, 49] on div at bounding box center [1524, 47] width 30 height 30
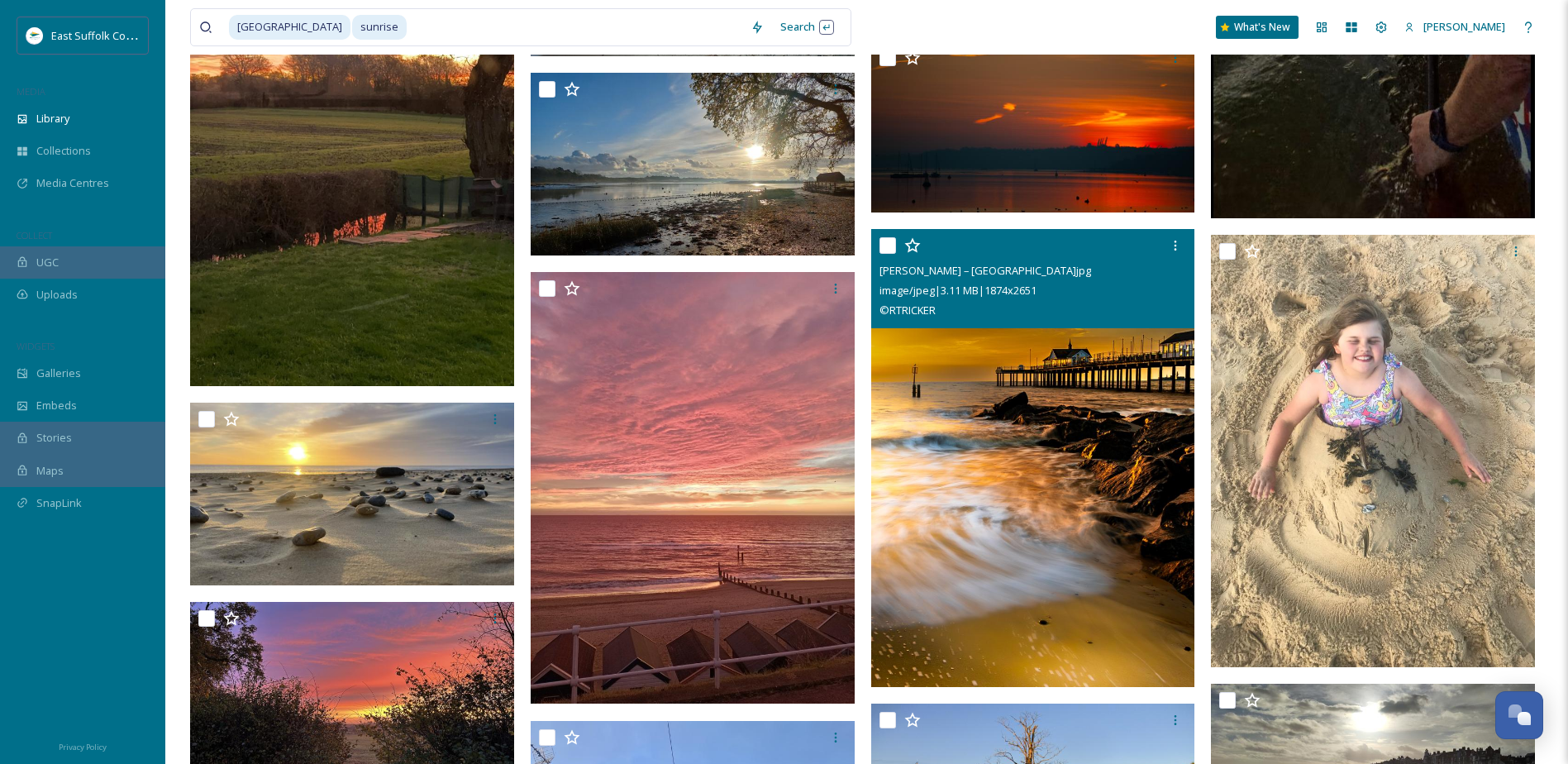
scroll to position [40411, 0]
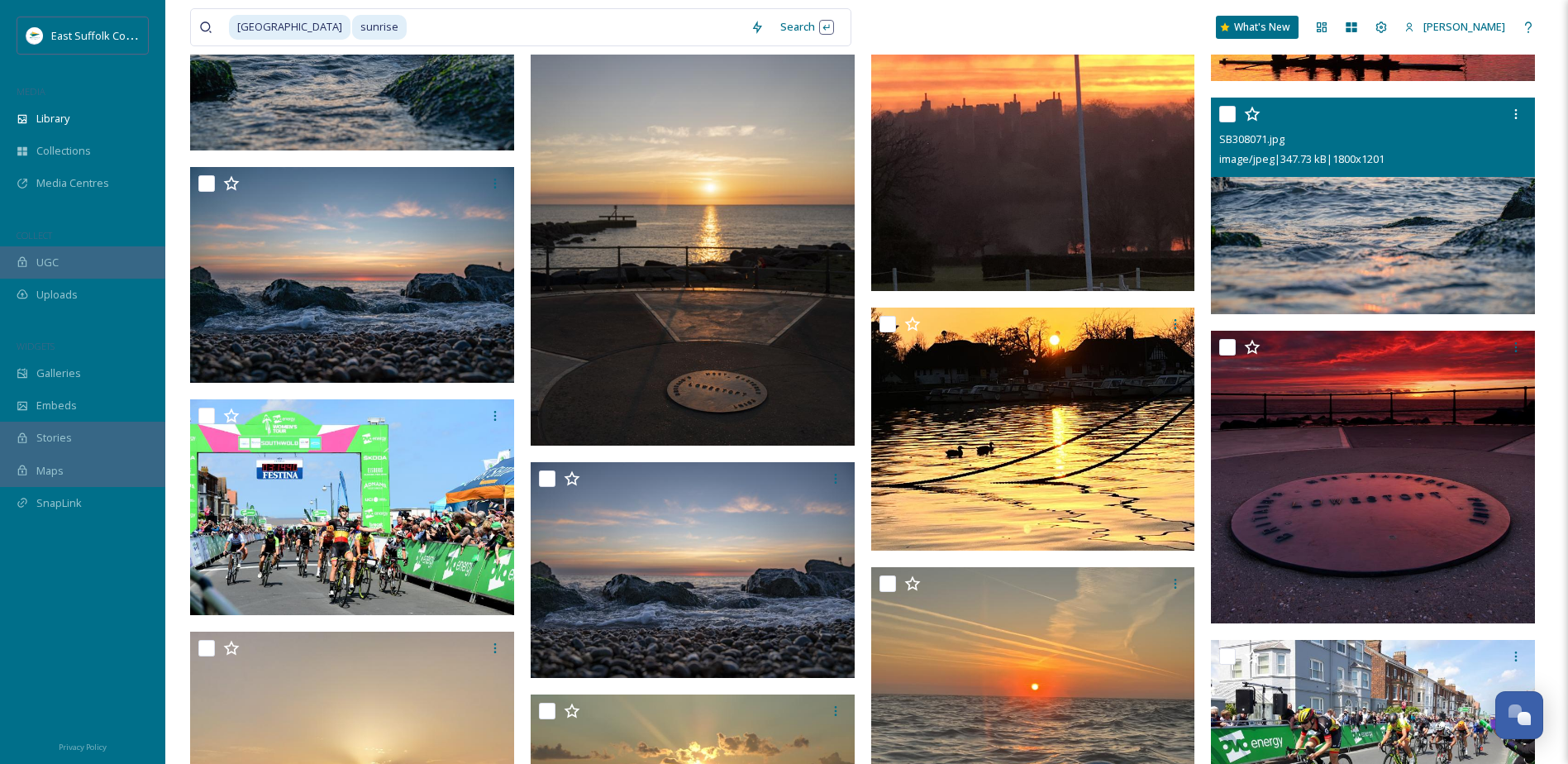
click at [1375, 237] on img at bounding box center [1373, 206] width 324 height 216
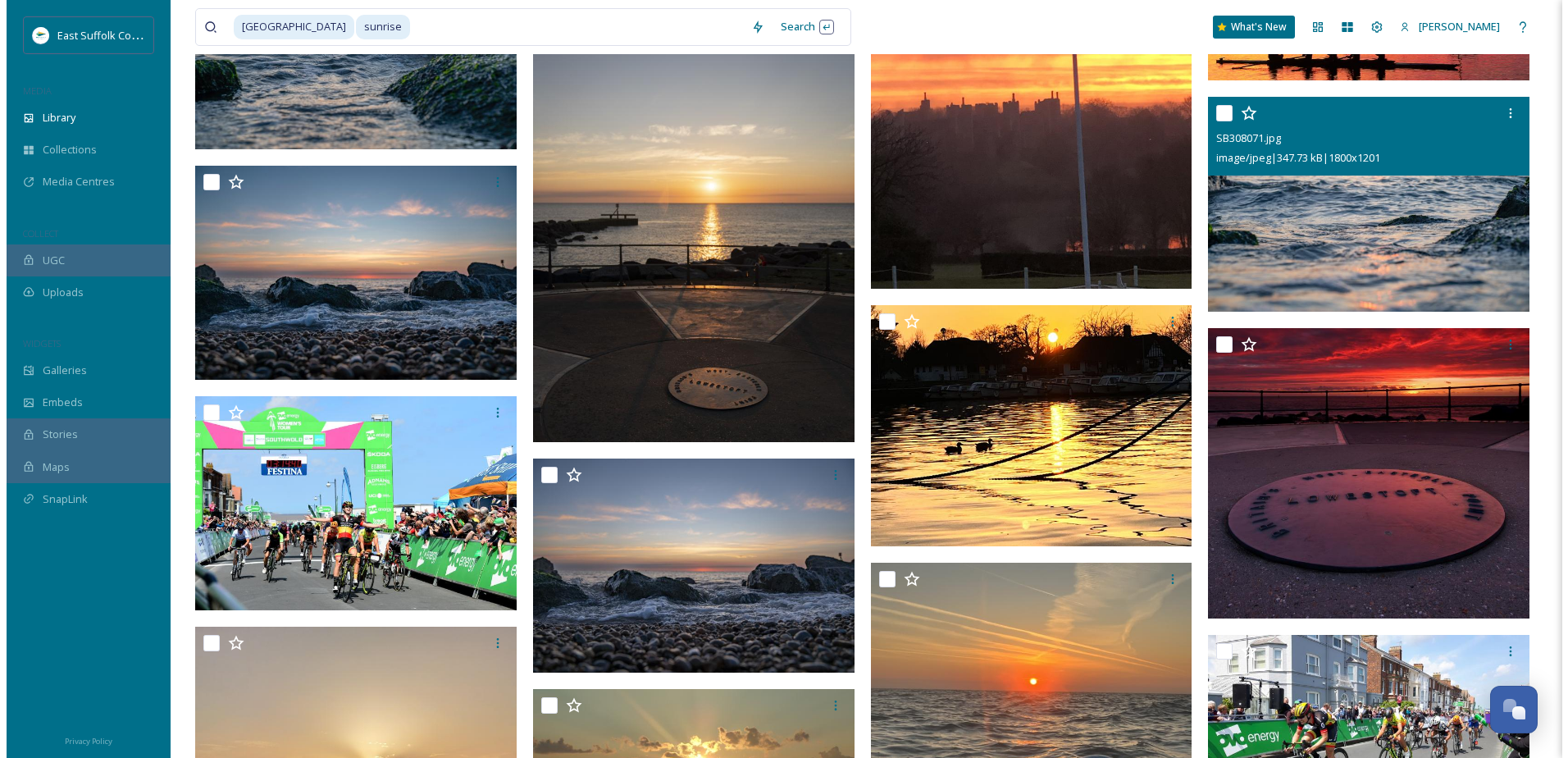
scroll to position [43670, 0]
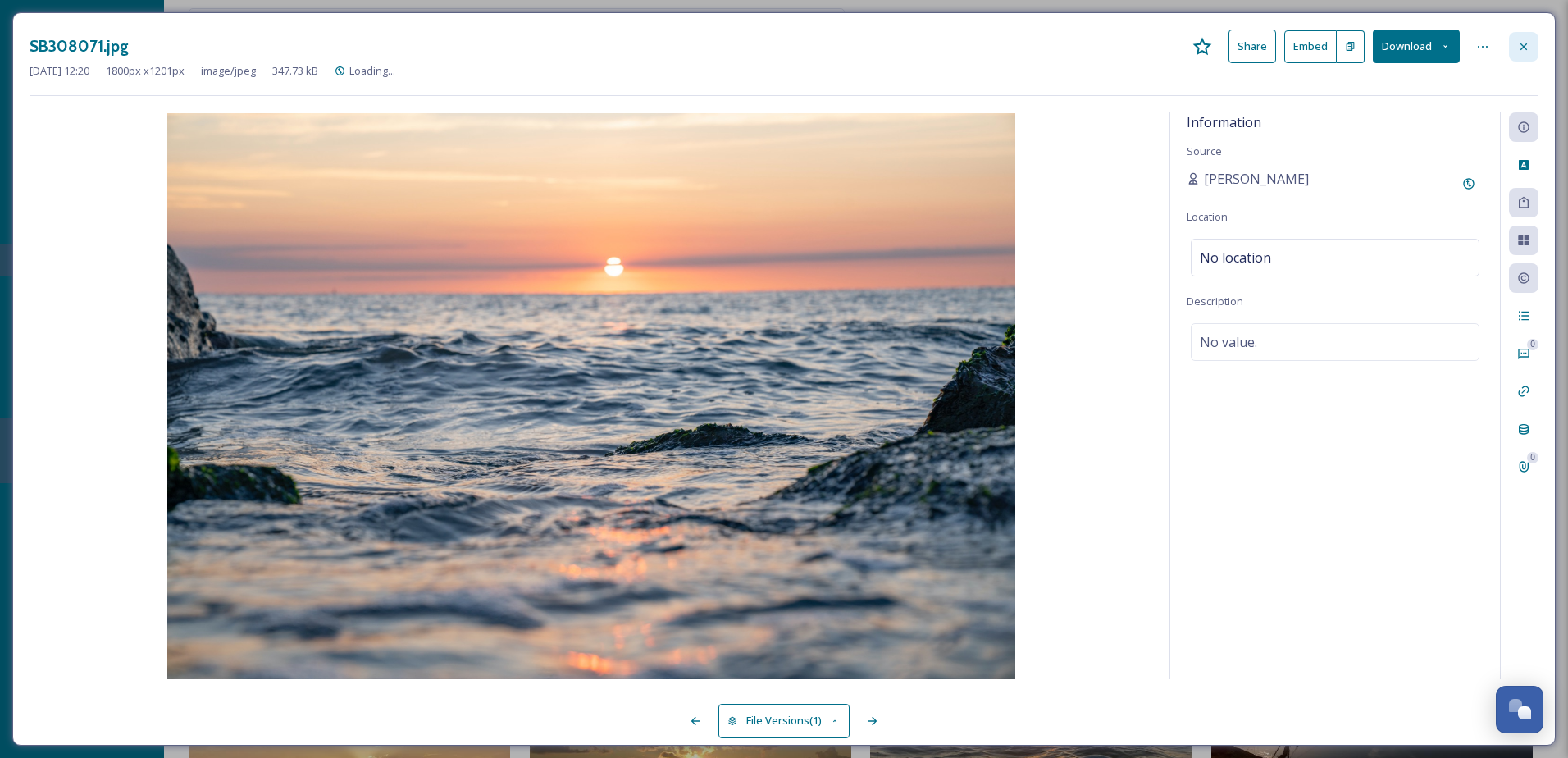
click at [1516, 44] on div at bounding box center [1524, 47] width 30 height 30
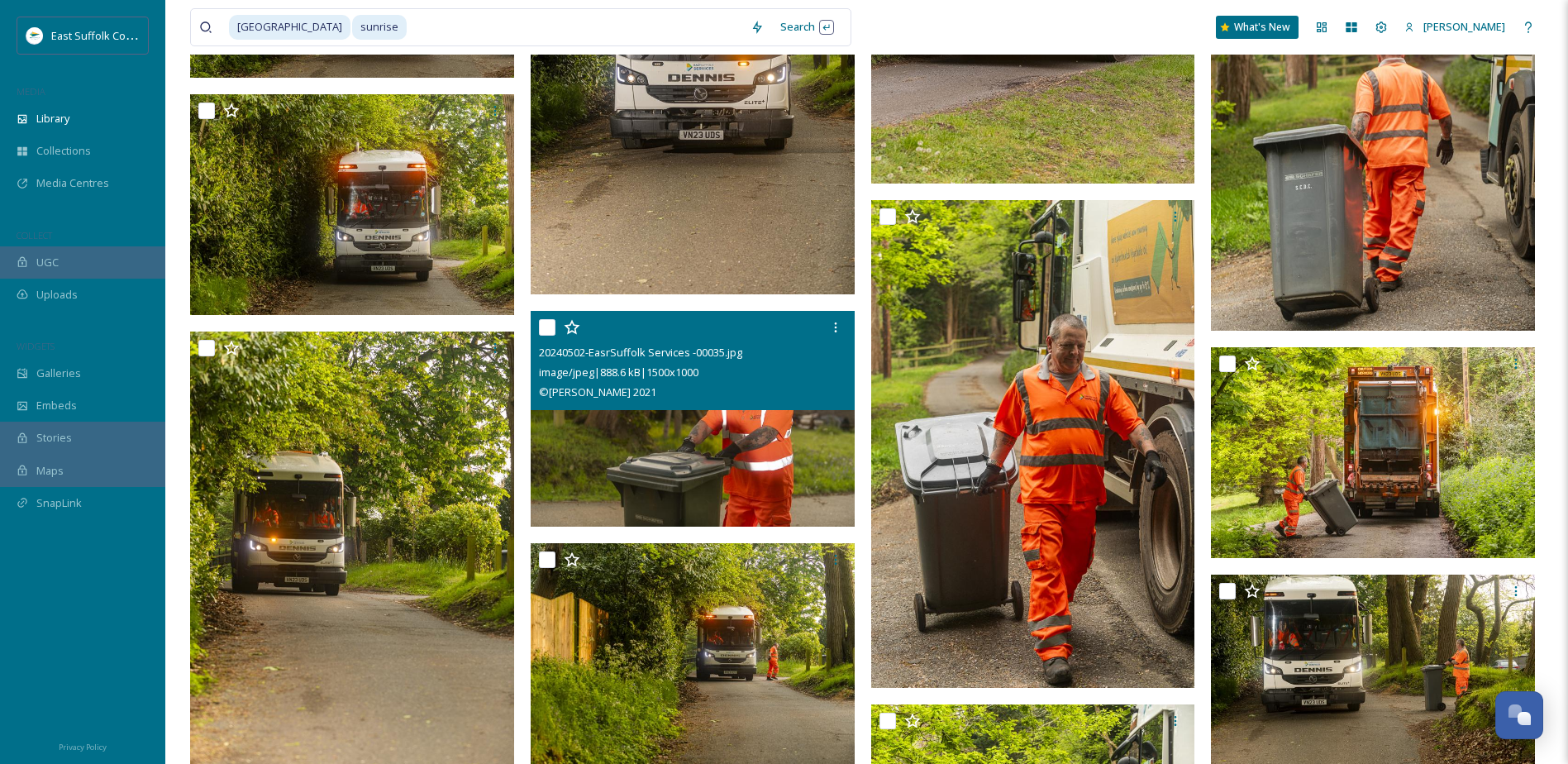
scroll to position [50251, 0]
